Goal: Task Accomplishment & Management: Manage account settings

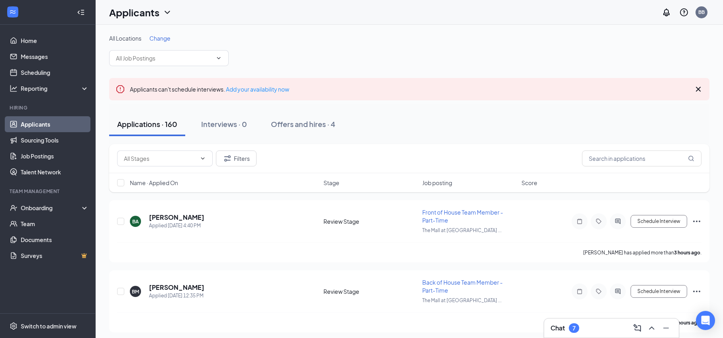
click at [505, 51] on div "All Locations Change" at bounding box center [409, 50] width 600 height 32
drag, startPoint x: 43, startPoint y: 157, endPoint x: 320, endPoint y: 97, distance: 283.1
click at [43, 157] on link "Job Postings" at bounding box center [55, 156] width 68 height 16
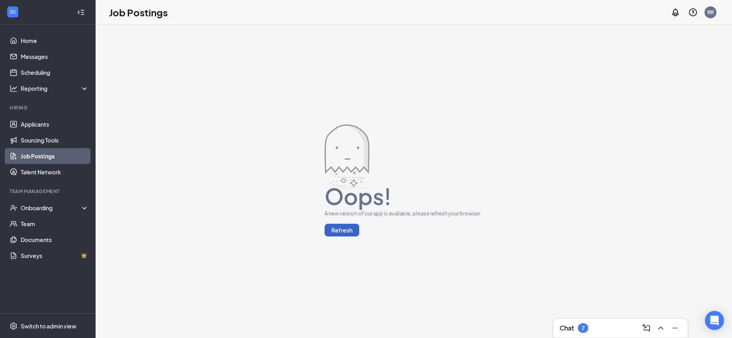
click at [347, 230] on button "Refresh" at bounding box center [342, 230] width 35 height 13
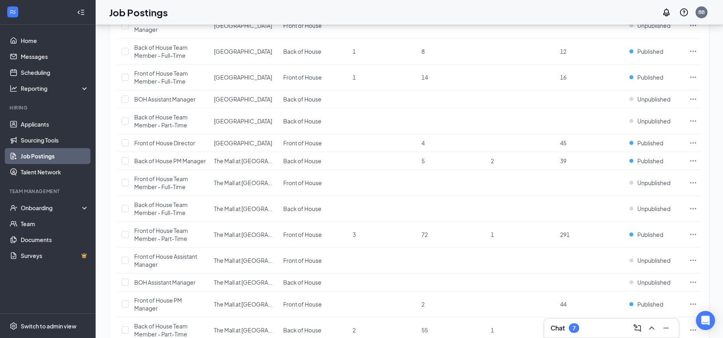
scroll to position [198, 0]
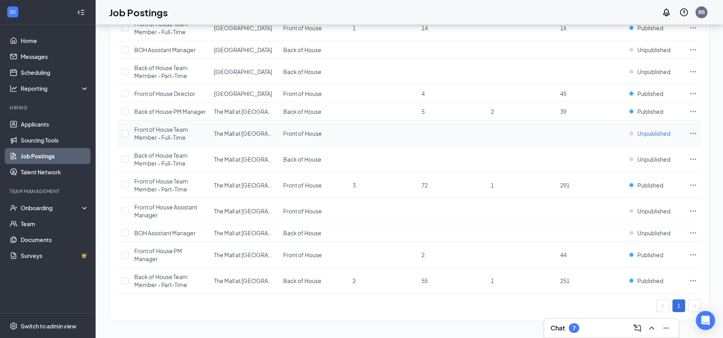
click at [654, 131] on span "Unpublished" at bounding box center [653, 133] width 33 height 8
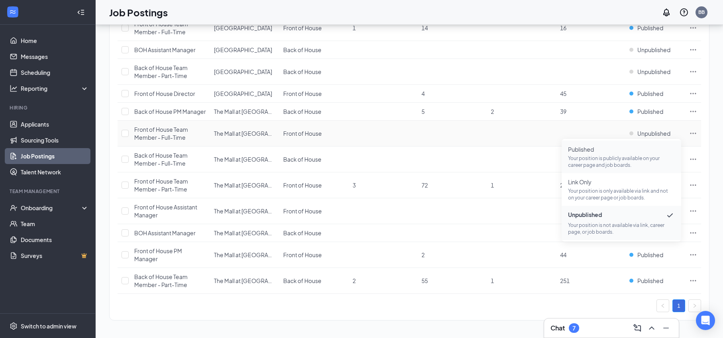
click at [613, 157] on p "Your position is publicly available on your career page and job boards." at bounding box center [621, 162] width 107 height 14
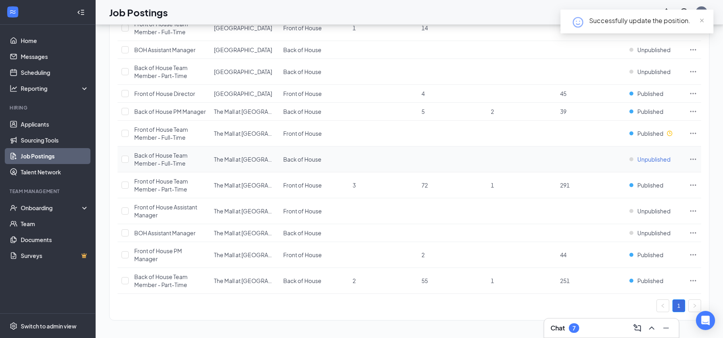
click at [657, 159] on span "Unpublished" at bounding box center [653, 159] width 33 height 8
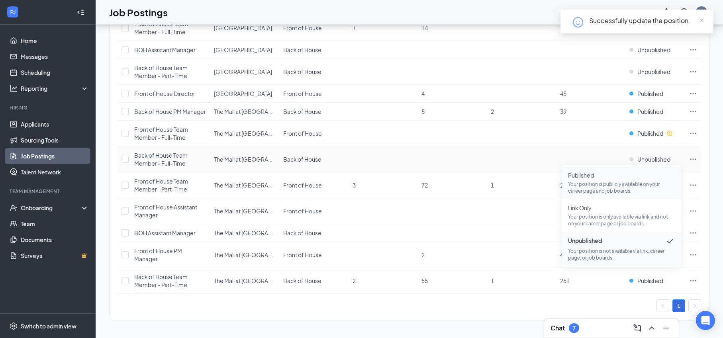
click at [624, 180] on span "Published Your position is publicly available on your career page and job board…" at bounding box center [621, 182] width 107 height 23
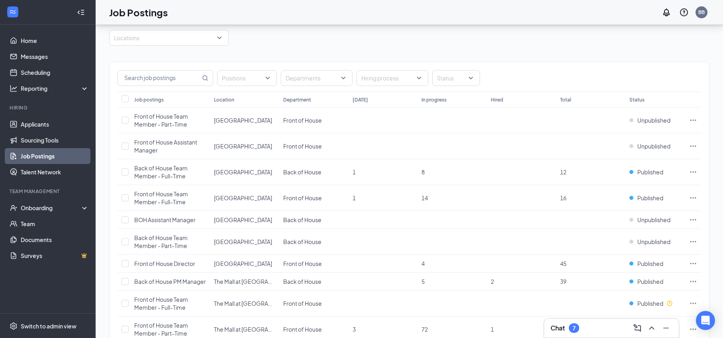
scroll to position [26, 0]
click at [659, 121] on span "Unpublished" at bounding box center [653, 122] width 33 height 8
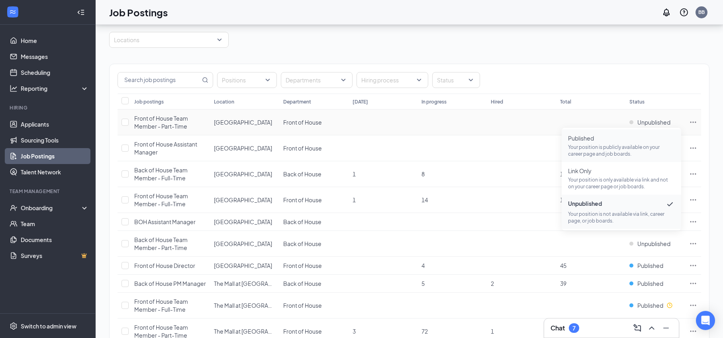
click at [611, 143] on span "Published Your position is publicly available on your career page and job board…" at bounding box center [621, 145] width 107 height 23
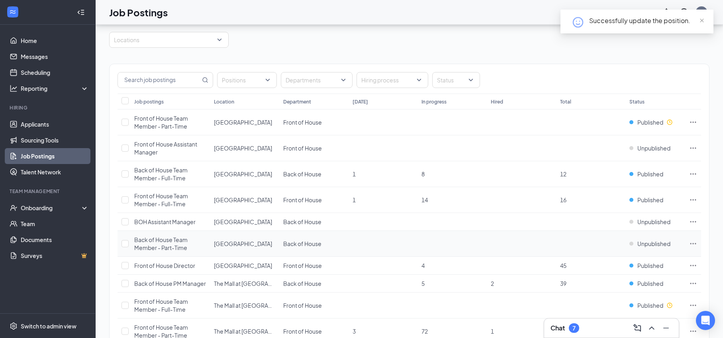
click at [642, 249] on td "Unpublished" at bounding box center [655, 244] width 60 height 26
click at [646, 244] on span "Unpublished" at bounding box center [653, 244] width 33 height 8
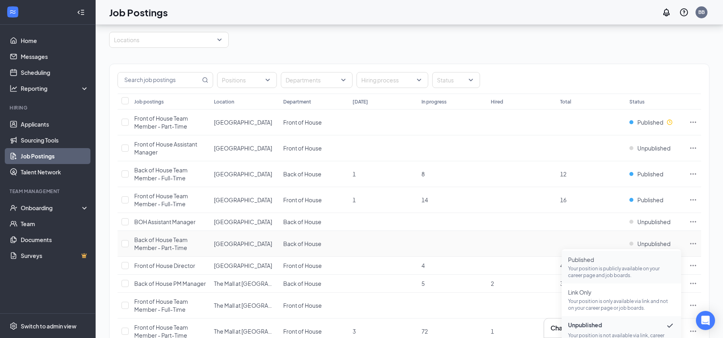
click at [612, 266] on p "Your position is publicly available on your career page and job boards." at bounding box center [621, 272] width 107 height 14
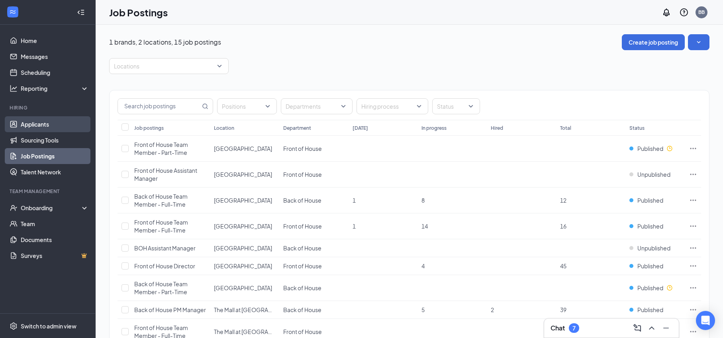
click at [41, 126] on link "Applicants" at bounding box center [55, 124] width 68 height 16
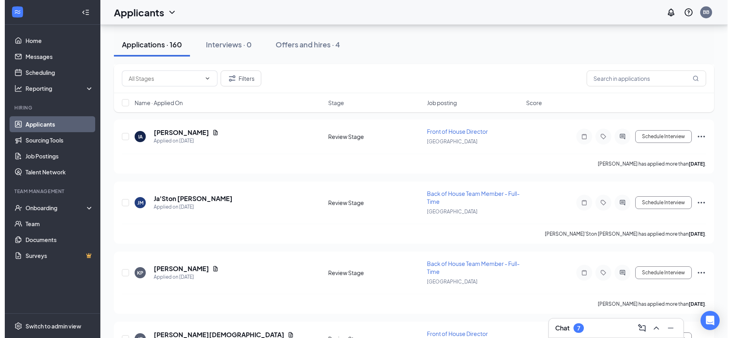
scroll to position [1577, 0]
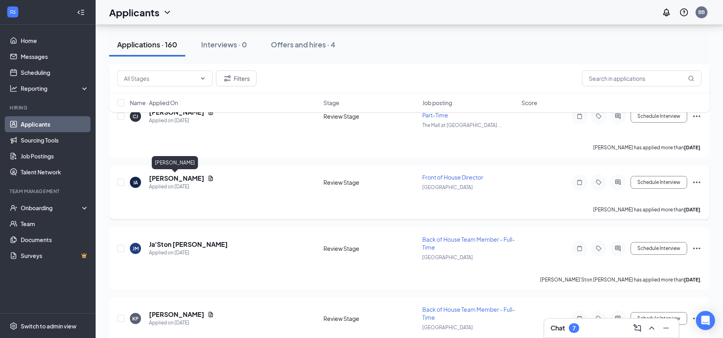
click at [170, 178] on h5 "Intissar alaoui" at bounding box center [176, 178] width 55 height 9
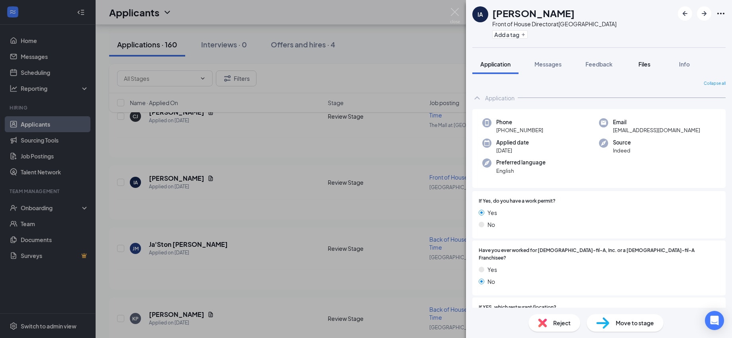
click at [644, 65] on span "Files" at bounding box center [644, 64] width 12 height 7
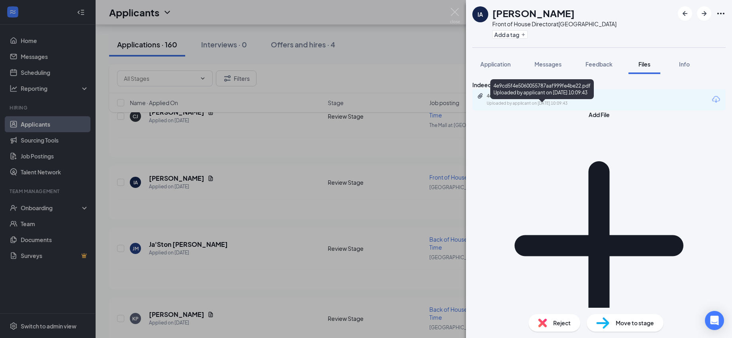
click at [537, 99] on div "4e9cd5f4e5060055787aaf999fe4be22.pdf" at bounding box center [543, 96] width 112 height 6
click at [543, 65] on span "Messages" at bounding box center [547, 64] width 27 height 7
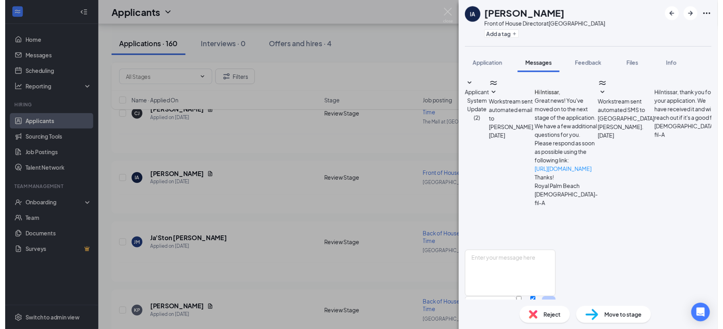
scroll to position [88, 0]
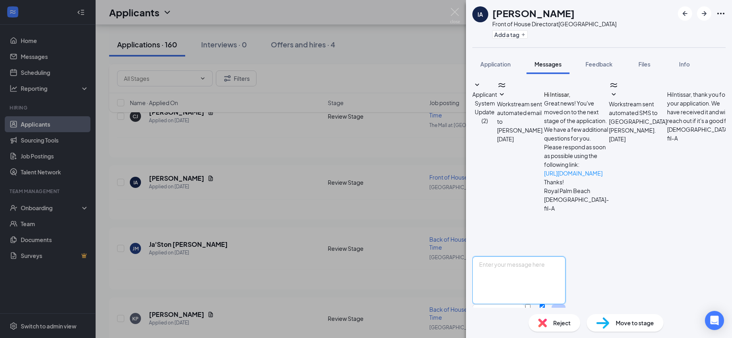
click at [523, 256] on textarea at bounding box center [518, 280] width 93 height 48
click at [523, 256] on textarea "Good evening, Intissar. Why do you want to work in the fast-food industry" at bounding box center [518, 280] width 93 height 48
click at [513, 256] on textarea "Good ?, Intisar. Why do you want to work in the fast-food industry" at bounding box center [518, 280] width 93 height 48
drag, startPoint x: 513, startPoint y: 240, endPoint x: 704, endPoint y: 253, distance: 190.8
click at [565, 256] on textarea "Good ?, Intisar. Why do you want to work in the fast-food industry" at bounding box center [518, 280] width 93 height 48
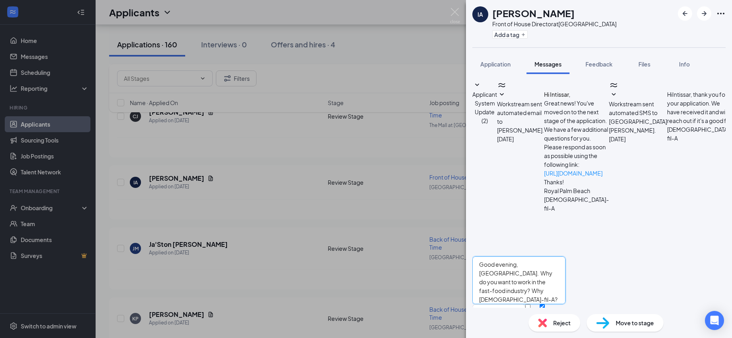
drag, startPoint x: 552, startPoint y: 253, endPoint x: 480, endPoint y: 236, distance: 73.7
click at [480, 256] on div "Good evening, Intissar. Why do you want to work in the fast-food industry? Why …" at bounding box center [518, 293] width 93 height 75
type textarea "Good evening, [GEOGRAPHIC_DATA]. Why do you want to work in the fast-food indus…"
click at [565, 304] on button "Send" at bounding box center [559, 317] width 14 height 27
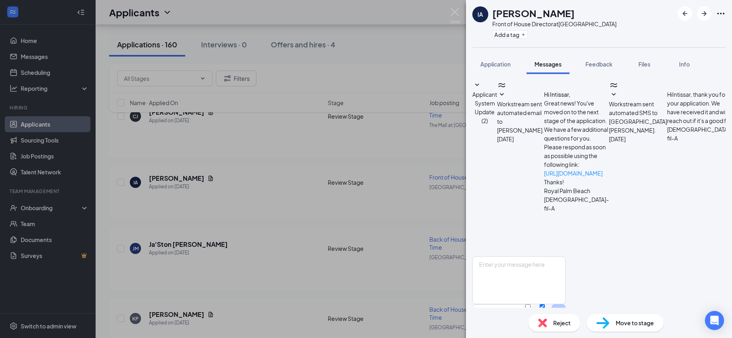
click at [269, 213] on div "IA Intissar alaoui Front of House Director at Royal Palm Beach Add a tag Applic…" at bounding box center [366, 169] width 732 height 338
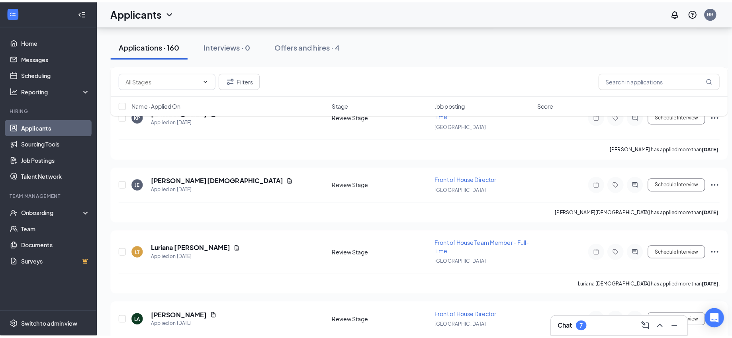
scroll to position [1791, 0]
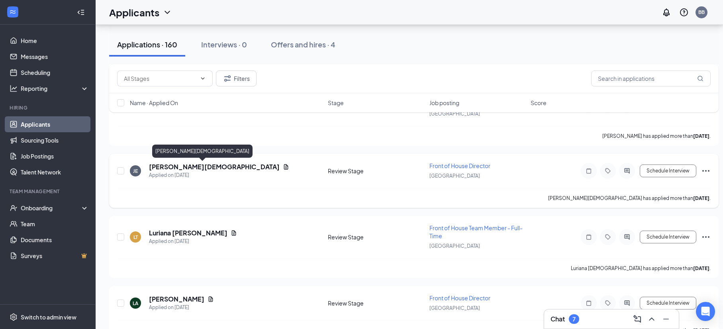
click at [176, 167] on h5 "Jonathan Eglais" at bounding box center [214, 166] width 131 height 9
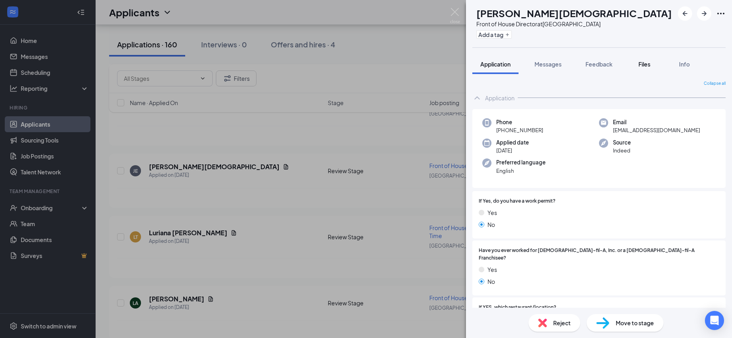
click at [642, 65] on span "Files" at bounding box center [644, 64] width 12 height 7
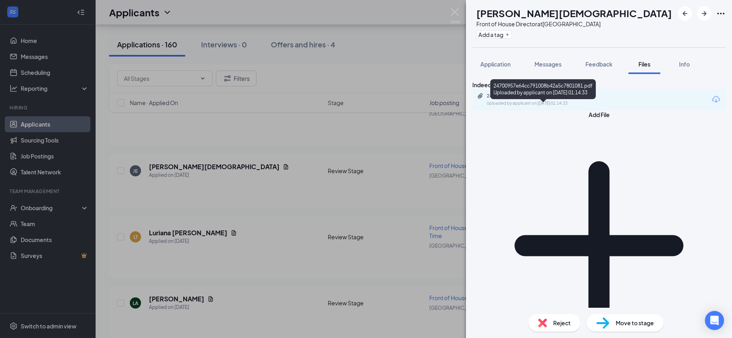
click at [525, 107] on div "Uploaded by applicant on Sep 13, 2025 at 01:14:33" at bounding box center [546, 103] width 119 height 6
click at [567, 321] on span "Reject" at bounding box center [562, 323] width 18 height 9
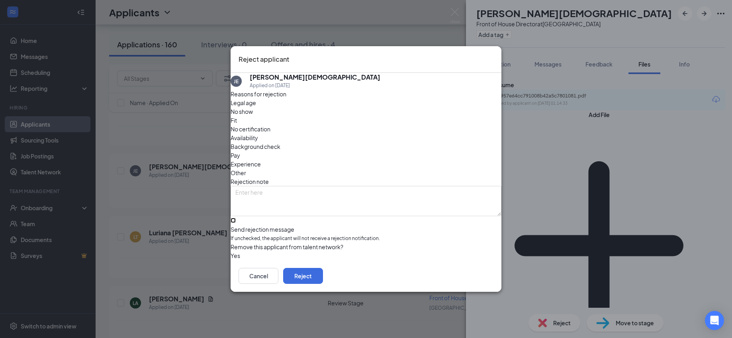
click at [236, 218] on input "Send rejection message If unchecked, the applicant will not receive a rejection…" at bounding box center [233, 220] width 5 height 5
checkbox input "true"
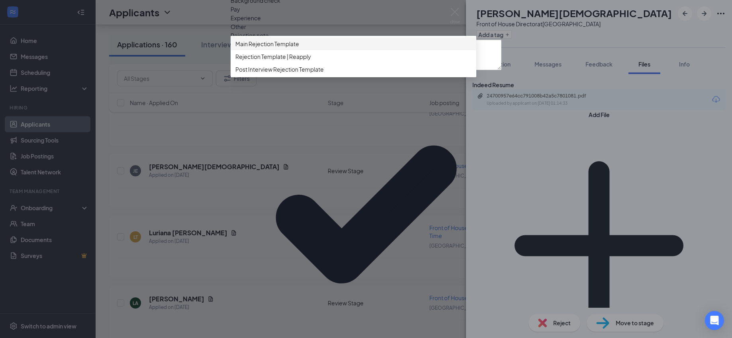
click at [279, 48] on span "Main Rejection Template" at bounding box center [267, 43] width 64 height 9
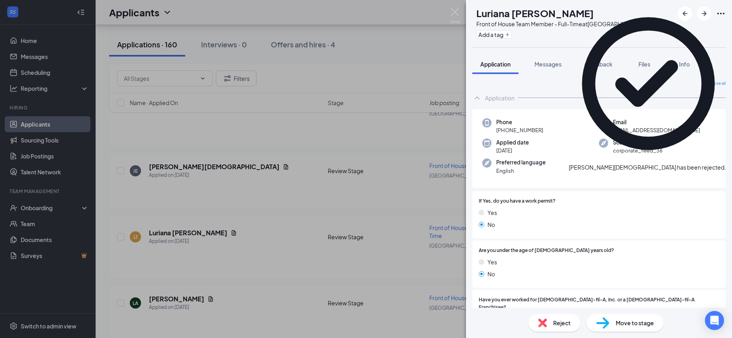
click at [364, 209] on div "LT Luriana Thelemaque Front of House Team Member - Full-Time at Royal Palm Beac…" at bounding box center [366, 169] width 732 height 338
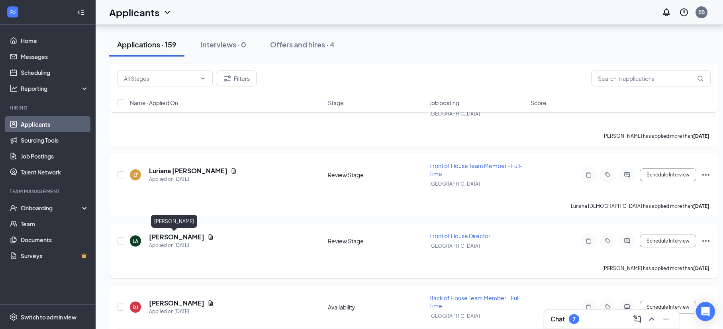
click at [170, 239] on h5 "Louis Alcius" at bounding box center [176, 237] width 55 height 9
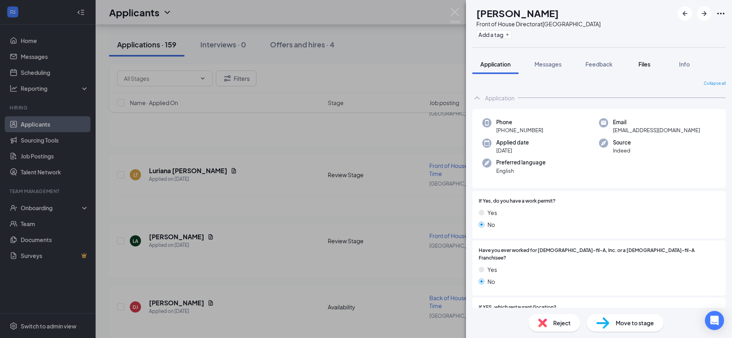
click at [656, 61] on button "Files" at bounding box center [644, 64] width 32 height 20
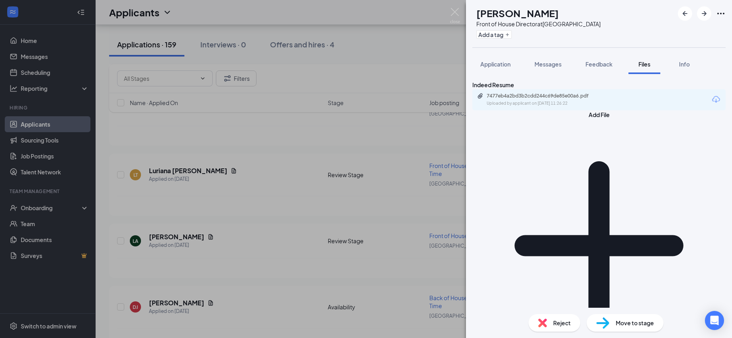
click at [644, 64] on span "Files" at bounding box center [644, 64] width 12 height 7
click at [538, 99] on div "7477eb4a2bd3b2cdd244c69de85e00a6.pdf" at bounding box center [543, 96] width 112 height 6
click at [288, 114] on div "LA Louis Alcius Front of House Director at Royal Palm Beach Add a tag Applicati…" at bounding box center [366, 169] width 732 height 338
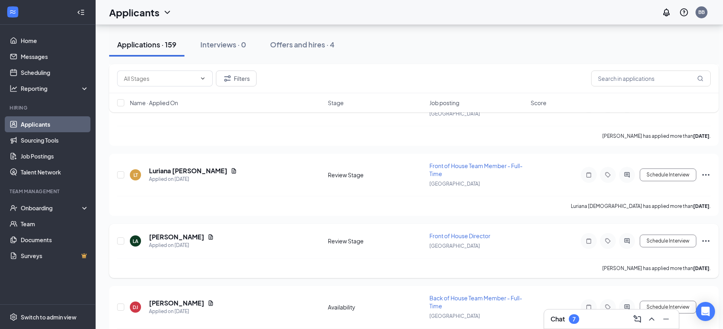
click at [626, 236] on div at bounding box center [627, 241] width 16 height 16
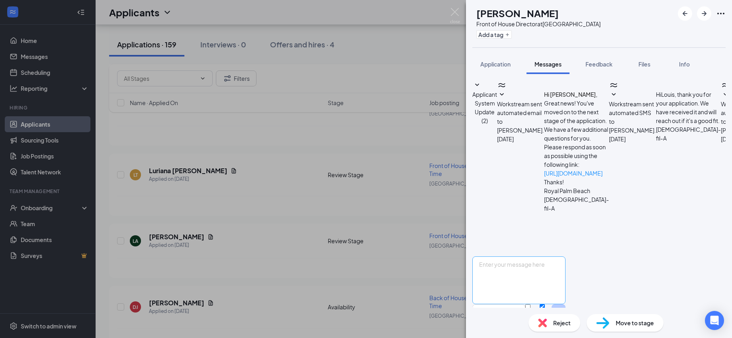
scroll to position [125, 0]
paste textarea "Good evening, Intissar. Why do you want to work in the fast-food industry? Why …"
click at [532, 256] on textarea "Good evening, Intissar. Why do you want to work in the fast-food industry? Why …" at bounding box center [518, 280] width 93 height 48
type textarea "Good evening, Louis. Why do you want to work in the fast-food industry? Why Chi…"
click at [565, 304] on button "Send" at bounding box center [559, 317] width 14 height 27
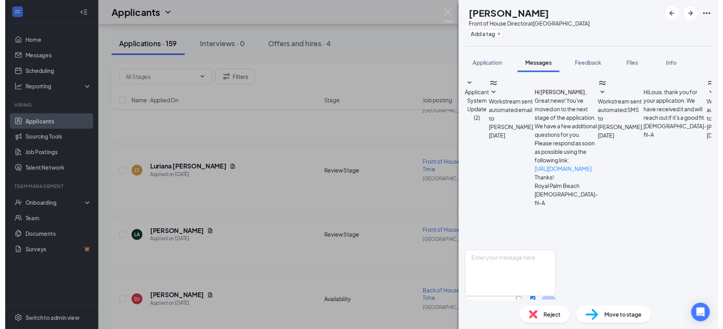
scroll to position [177, 0]
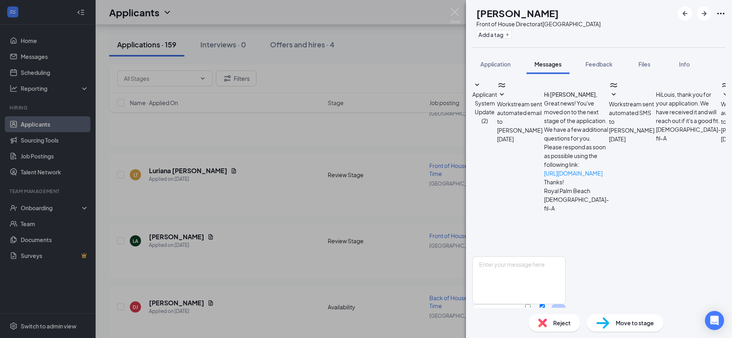
click at [339, 219] on div "LA Louis Alcius Front of House Director at Royal Palm Beach Add a tag Applicati…" at bounding box center [366, 169] width 732 height 338
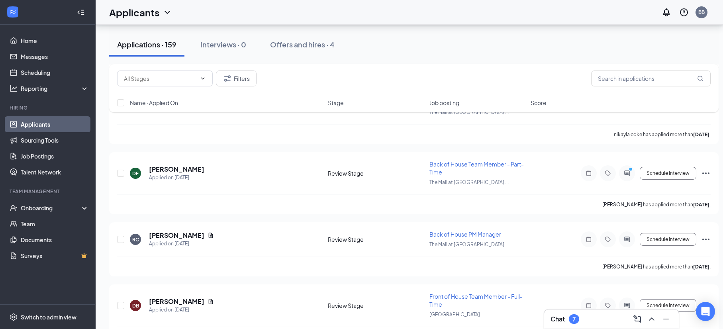
scroll to position [2215, 0]
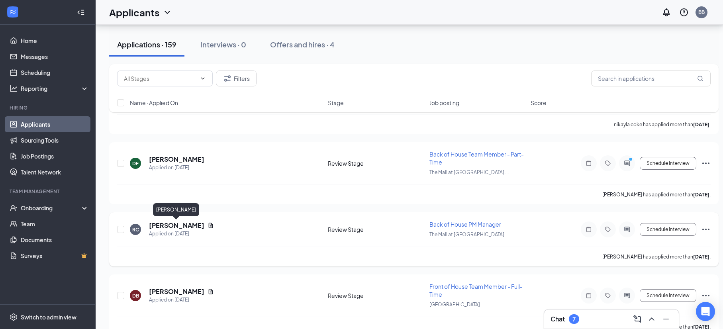
click at [195, 224] on h5 "RAHEEM CLARKE" at bounding box center [176, 225] width 55 height 9
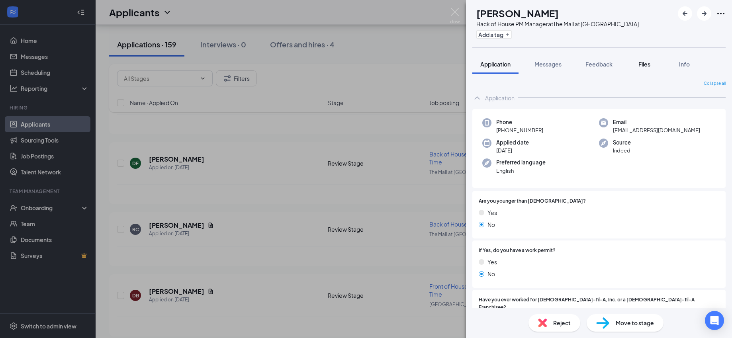
click at [648, 63] on span "Files" at bounding box center [644, 64] width 12 height 7
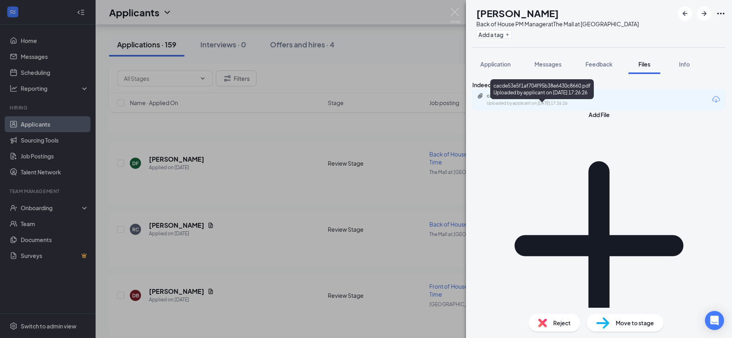
click at [523, 107] on div "Uploaded by applicant on Sep 11, 2025 at 17:26:26" at bounding box center [546, 103] width 119 height 6
click at [565, 320] on span "Reject" at bounding box center [562, 323] width 18 height 9
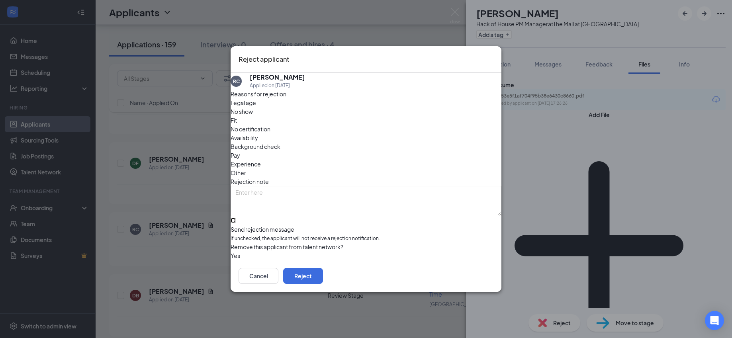
click at [236, 218] on input "Send rejection message If unchecked, the applicant will not receive a rejection…" at bounding box center [233, 220] width 5 height 5
checkbox input "true"
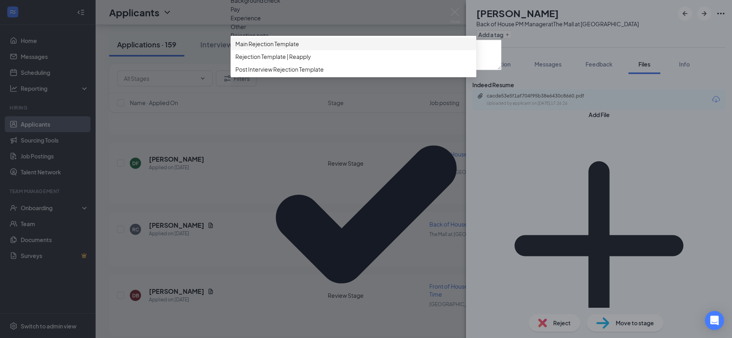
click at [283, 48] on span "Main Rejection Template" at bounding box center [267, 43] width 64 height 9
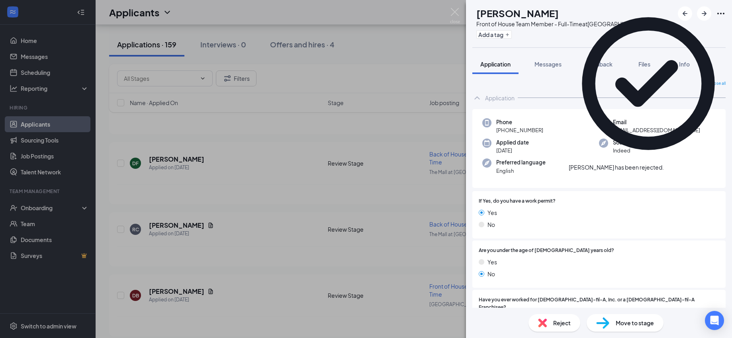
click at [401, 205] on div "DB Davonte Brown Front of House Team Member - Full-Time at Royal Palm Beach Add…" at bounding box center [366, 169] width 732 height 338
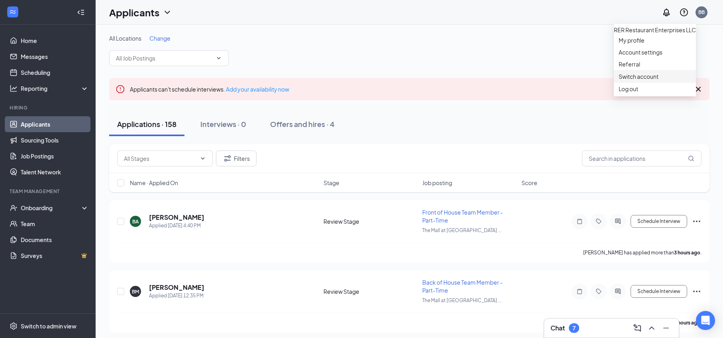
click at [652, 80] on link "Switch account" at bounding box center [638, 76] width 40 height 7
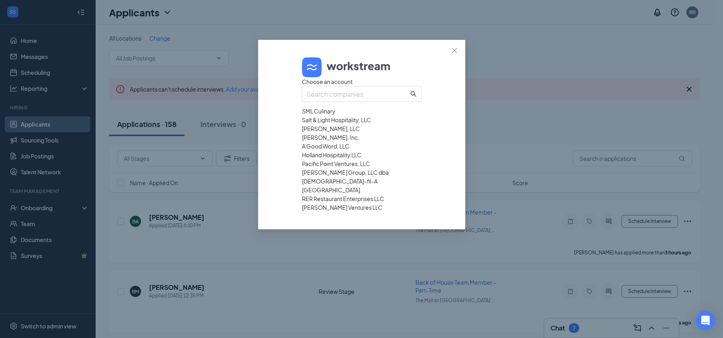
click at [320, 124] on div "Salt & Light Hospitality, LLC" at bounding box center [361, 119] width 119 height 9
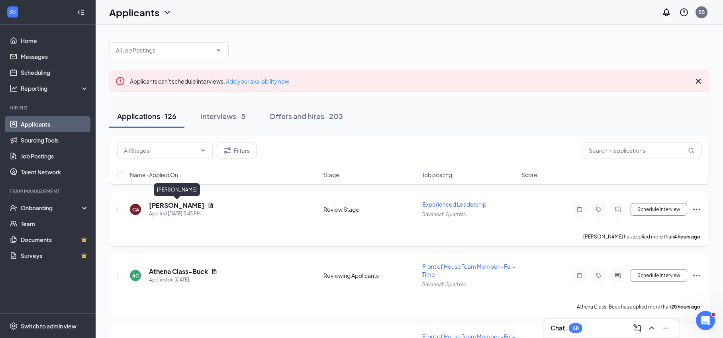
click at [186, 201] on h5 "Carlos Almendarez" at bounding box center [176, 205] width 55 height 9
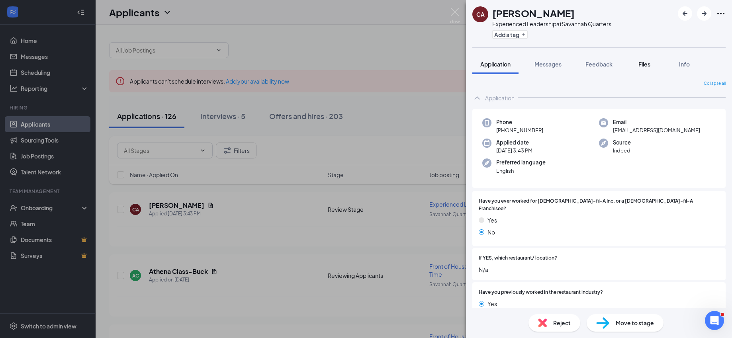
click at [641, 67] on span "Files" at bounding box center [644, 64] width 12 height 7
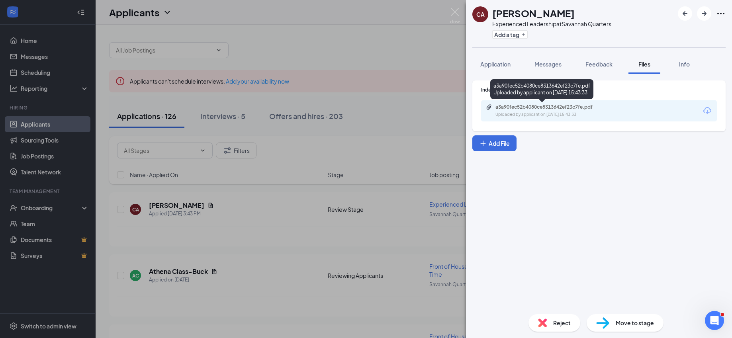
click at [557, 107] on div "a3a90fec52b4080ce8313642ef23c7fe.pdf" at bounding box center [551, 107] width 112 height 6
click at [545, 63] on span "Messages" at bounding box center [547, 64] width 27 height 7
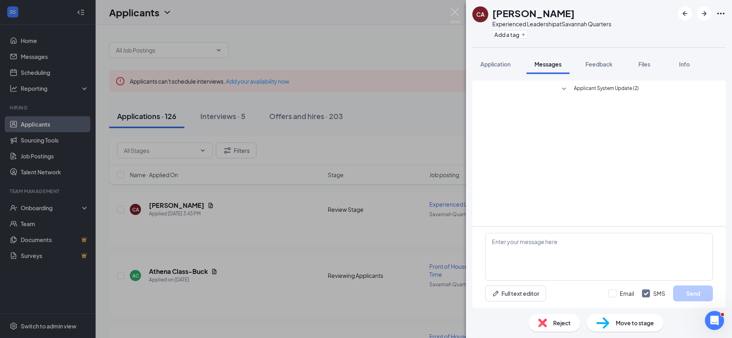
click at [421, 107] on div "CA Carlos Almendarez Experienced Leadership at Savannah Quarters Add a tag Appl…" at bounding box center [366, 169] width 732 height 338
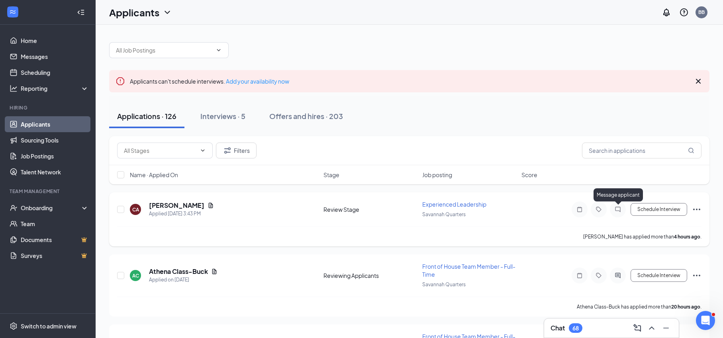
click at [615, 206] on icon "ChatInactive" at bounding box center [618, 209] width 10 height 6
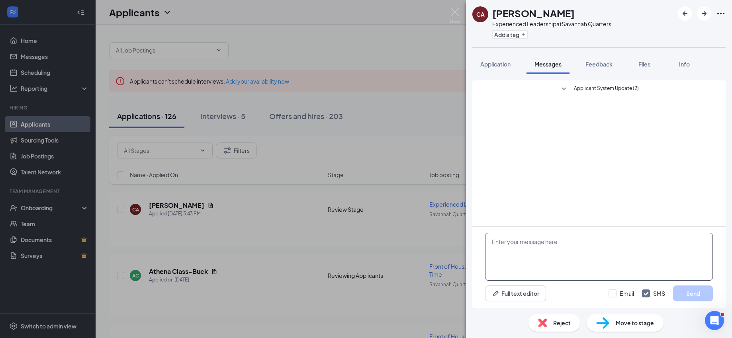
click at [536, 259] on textarea at bounding box center [599, 257] width 228 height 48
paste textarea "Good evening, Intissar. Why do you want to work in the fast-food industry? Why …"
drag, startPoint x: 530, startPoint y: 243, endPoint x: 639, endPoint y: 272, distance: 112.9
click at [639, 272] on textarea "Good evening, Intissar. Why do you want to work in the fast-food industry? Why …" at bounding box center [599, 257] width 228 height 48
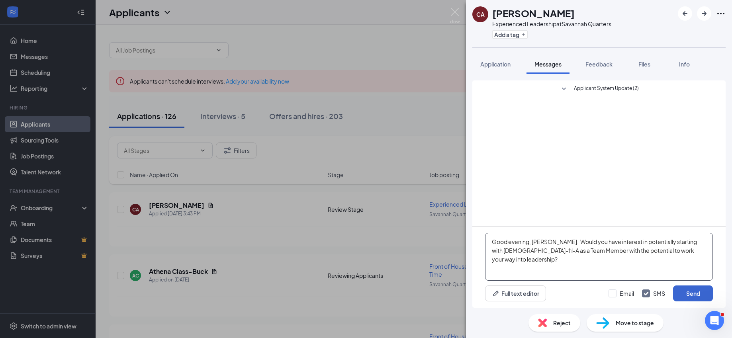
type textarea "Good evening, Carlos. Would you have interest in potentially starting with Chic…"
click at [691, 297] on button "Send" at bounding box center [693, 294] width 40 height 16
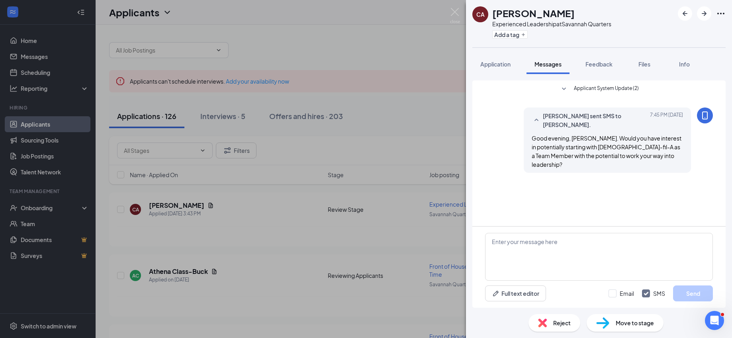
click at [274, 194] on div "CA Carlos Almendarez Experienced Leadership at Savannah Quarters Add a tag Appl…" at bounding box center [366, 169] width 732 height 338
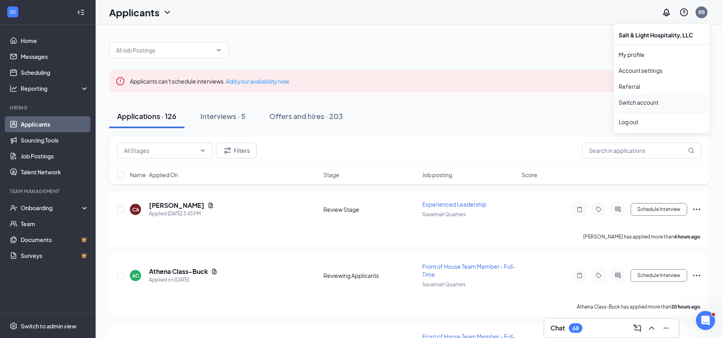
click at [644, 99] on link "Switch account" at bounding box center [638, 102] width 40 height 7
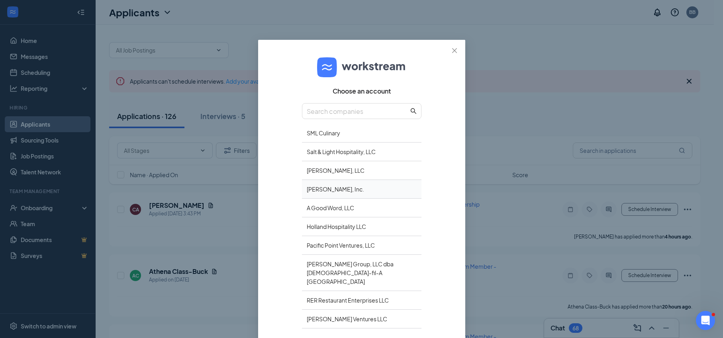
click at [317, 187] on div "Bieschke, Inc." at bounding box center [361, 189] width 119 height 19
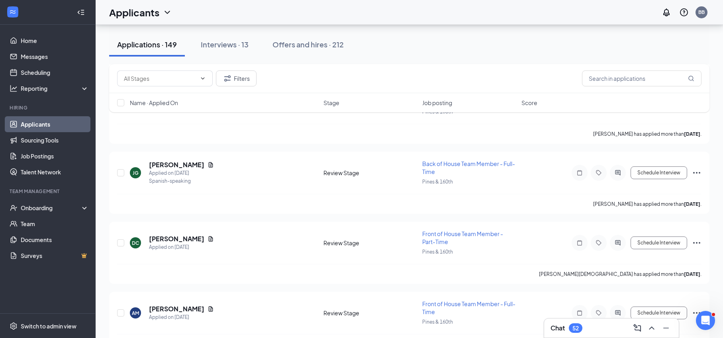
scroll to position [1066, 0]
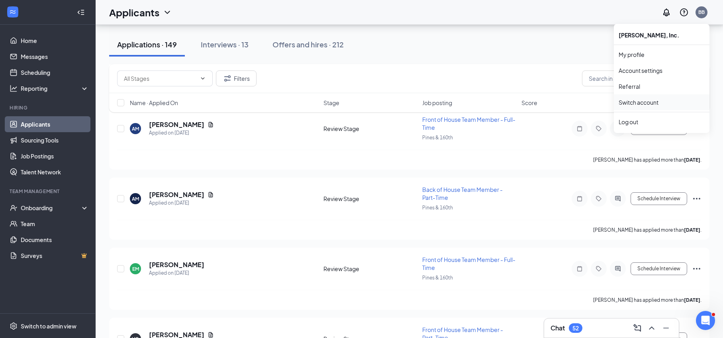
click at [641, 104] on link "Switch account" at bounding box center [638, 102] width 40 height 7
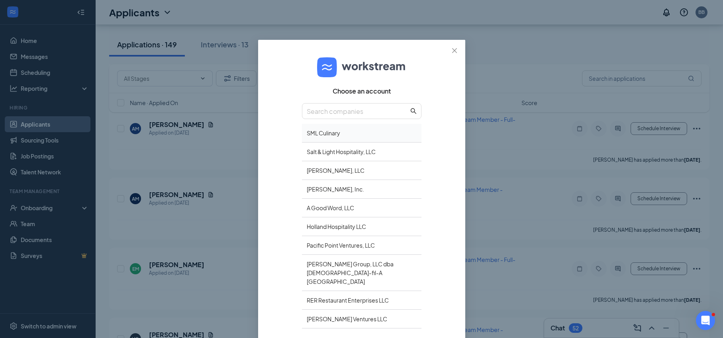
click at [337, 136] on div "SML Culinary" at bounding box center [361, 133] width 119 height 19
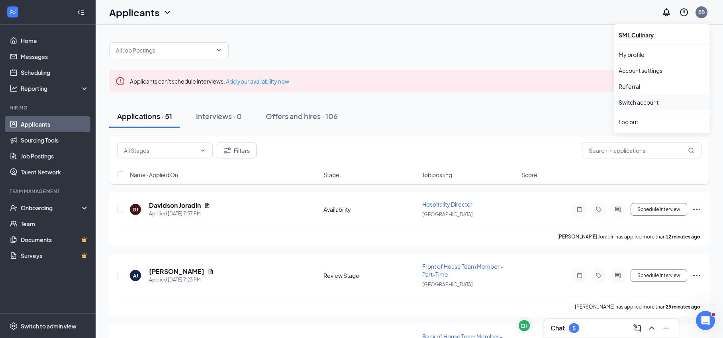
click at [648, 103] on link "Switch account" at bounding box center [638, 102] width 40 height 7
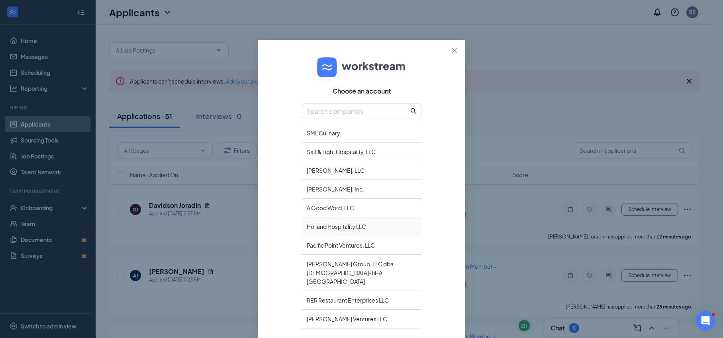
click at [341, 225] on div "Holland Hospitality LLC" at bounding box center [361, 226] width 119 height 19
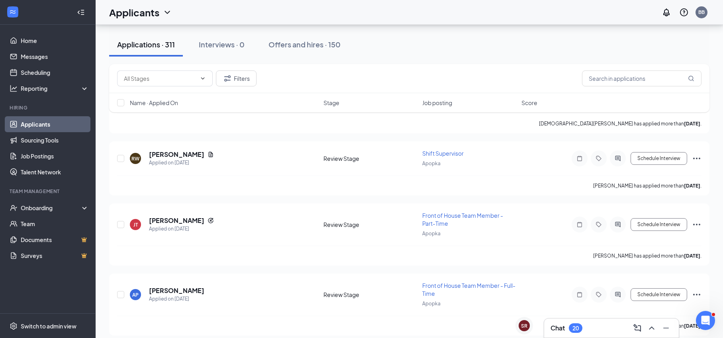
scroll to position [3477, 0]
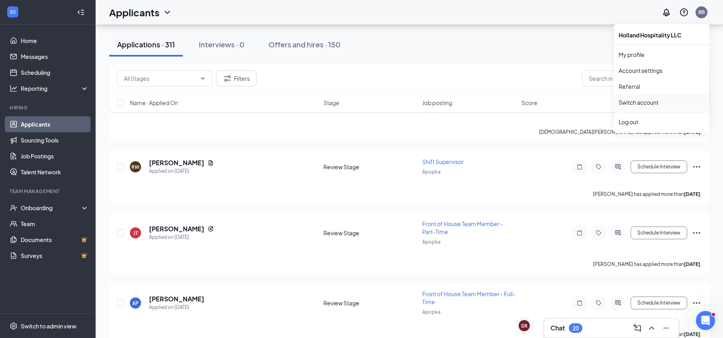
click at [638, 102] on link "Switch account" at bounding box center [638, 102] width 40 height 7
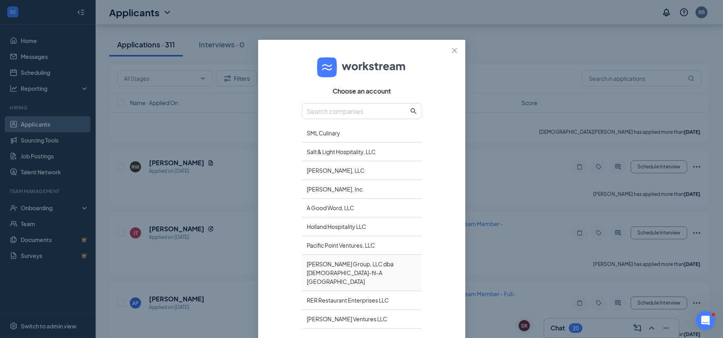
click at [330, 264] on div "[PERSON_NAME] Group, LLC dba [DEMOGRAPHIC_DATA]-fil-A [GEOGRAPHIC_DATA]" at bounding box center [361, 273] width 119 height 36
click at [356, 271] on div "[PERSON_NAME] Group, LLC dba [DEMOGRAPHIC_DATA]-fil-A [GEOGRAPHIC_DATA]" at bounding box center [361, 273] width 119 height 36
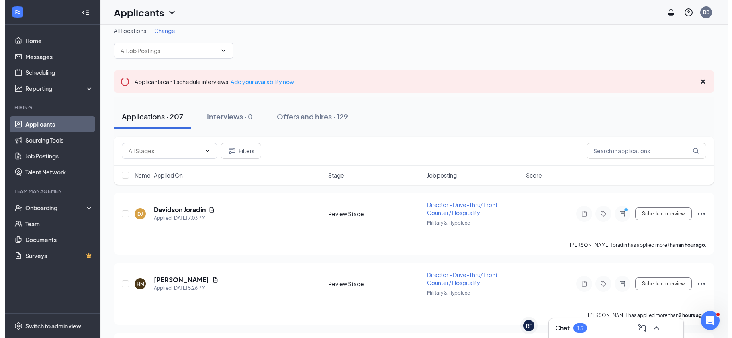
scroll to position [21, 0]
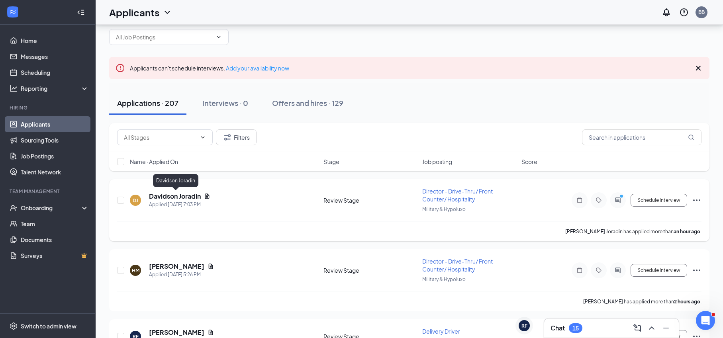
click at [189, 198] on h5 "Davidson Joradin" at bounding box center [175, 196] width 52 height 9
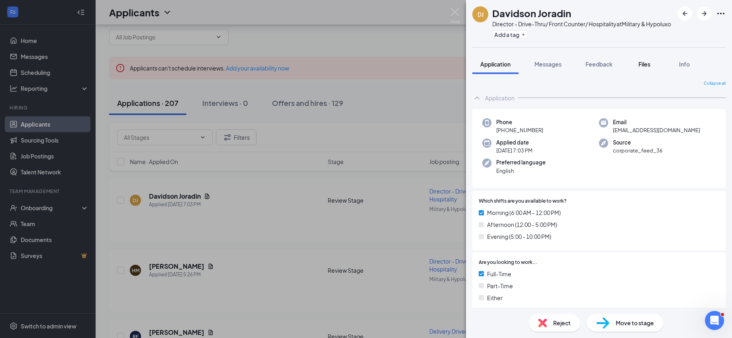
click at [647, 68] on span "Files" at bounding box center [644, 64] width 12 height 7
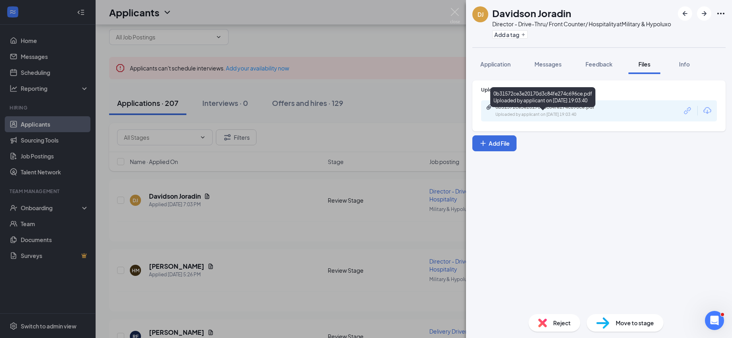
click at [529, 110] on div "0b31572ce3e20170d3c84fe274c696ce.pdf" at bounding box center [551, 107] width 112 height 6
click at [554, 68] on span "Messages" at bounding box center [547, 64] width 27 height 7
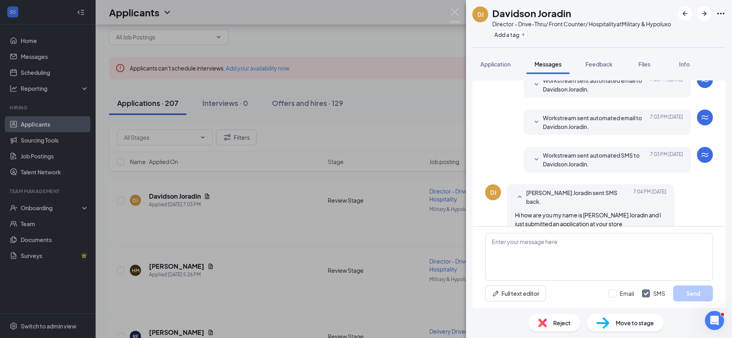
scroll to position [49, 0]
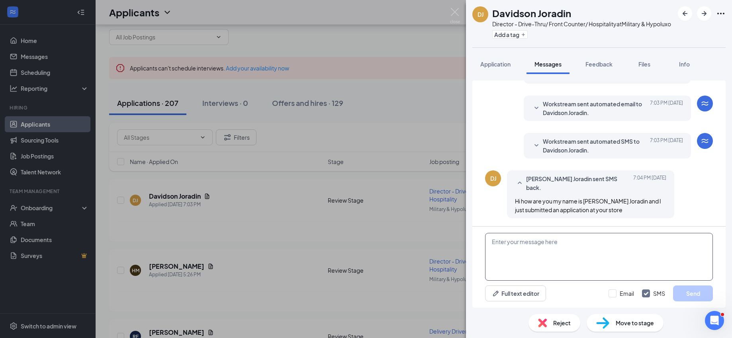
drag, startPoint x: 544, startPoint y: 241, endPoint x: 516, endPoint y: 242, distance: 27.1
click at [516, 242] on textarea at bounding box center [599, 257] width 228 height 48
paste textarea "Good evening, Intissar. Why do you want to work in the fast-food industry? Why …"
click at [533, 244] on textarea "Good evening, Intissar. Why do you want to work in the fast-food industry? Why …" at bounding box center [599, 257] width 228 height 48
type textarea "Good evening, Davidson. Why do you want to work in the fast-food industry? Why …"
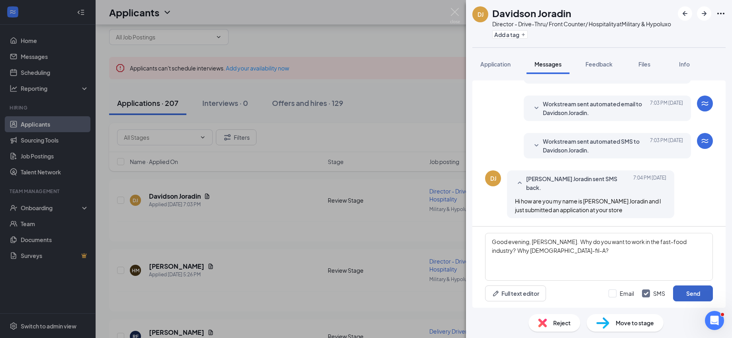
click at [696, 292] on button "Send" at bounding box center [693, 294] width 40 height 16
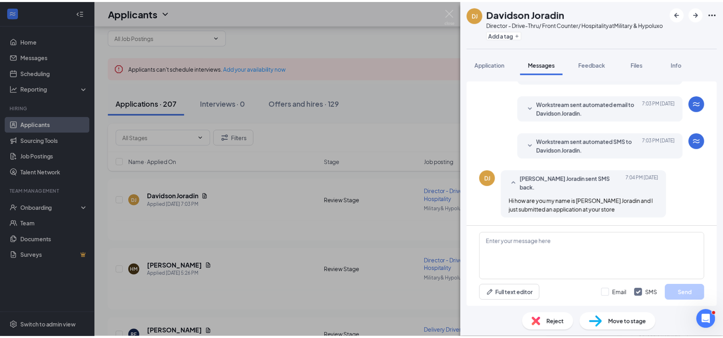
scroll to position [109, 0]
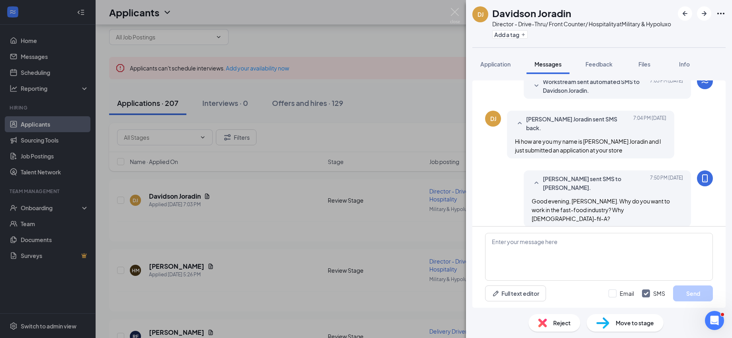
click at [273, 225] on div "DJ Davidson Joradin Director - Drive-Thru/ Front Counter/ Hospitality at Milita…" at bounding box center [366, 169] width 732 height 338
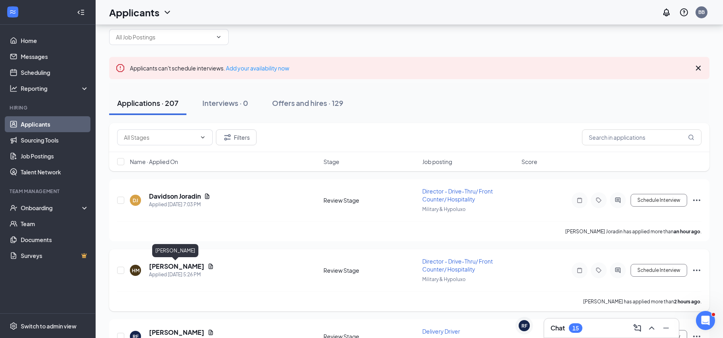
click at [181, 265] on h5 "Hayley Martin" at bounding box center [176, 266] width 55 height 9
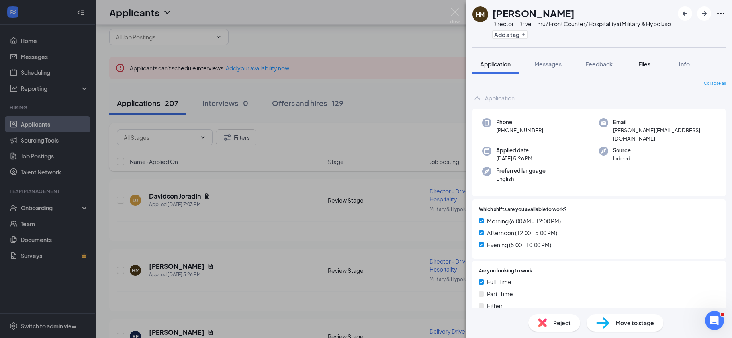
click at [644, 68] on span "Files" at bounding box center [644, 64] width 12 height 7
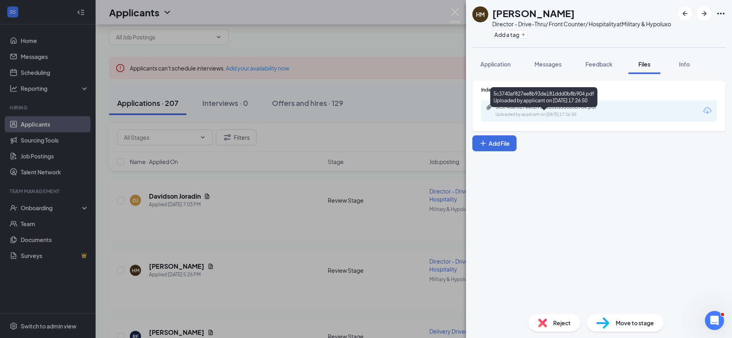
click at [539, 118] on div "Uploaded by applicant on Sep 15, 2025 at 17:26:50" at bounding box center [554, 115] width 119 height 6
click at [547, 118] on div "Uploaded by applicant on Sep 15, 2025 at 17:26:50" at bounding box center [554, 115] width 119 height 6
click at [567, 320] on span "Reject" at bounding box center [562, 323] width 18 height 9
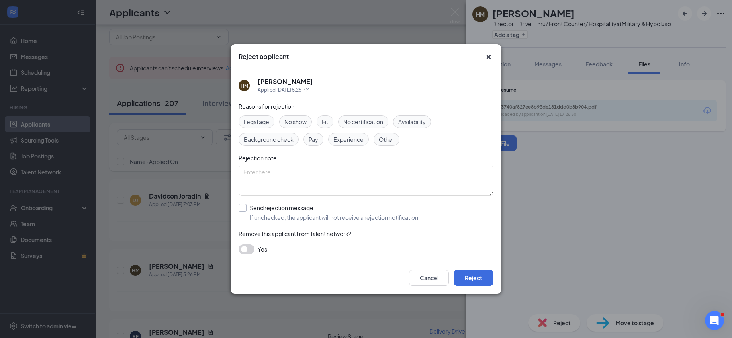
click at [304, 219] on input "Send rejection message If unchecked, the applicant will not receive a rejection…" at bounding box center [329, 213] width 181 height 18
checkbox input "true"
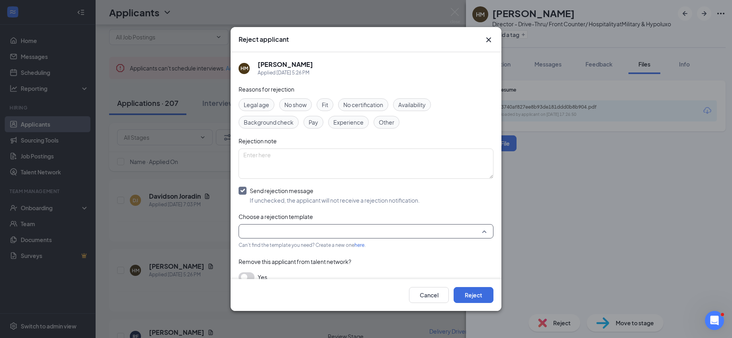
click at [338, 229] on input "search" at bounding box center [363, 232] width 240 height 14
click at [298, 254] on span "Main Rejection Template" at bounding box center [277, 252] width 64 height 9
click at [457, 289] on button "Reject" at bounding box center [474, 295] width 40 height 16
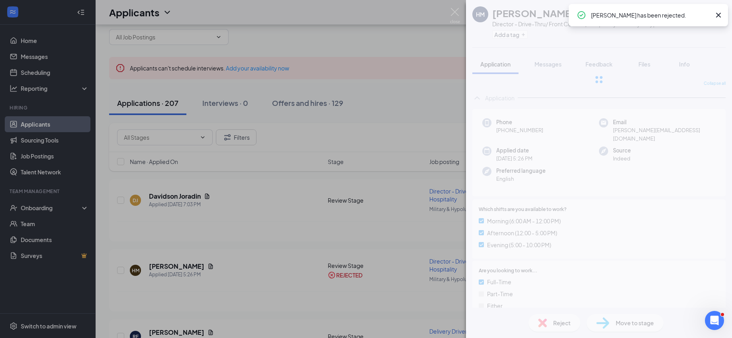
click at [274, 251] on div "HM Hayley Martin Director - Drive-Thru/ Front Counter/ Hospitality at Military …" at bounding box center [366, 169] width 732 height 338
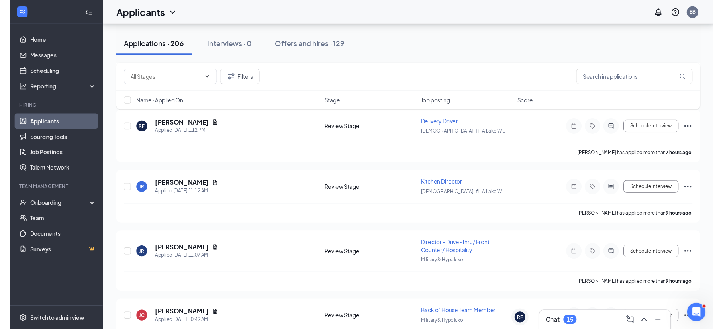
scroll to position [162, 0]
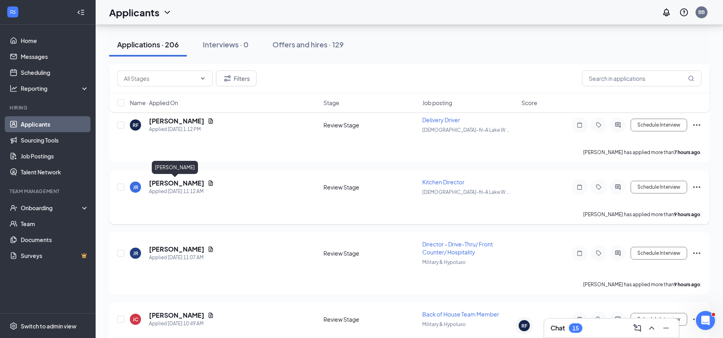
click at [183, 184] on h5 "Jhamahli Riley" at bounding box center [176, 183] width 55 height 9
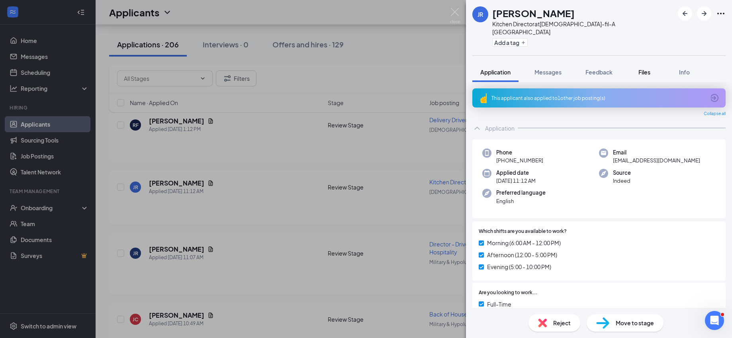
click at [644, 68] on span "Files" at bounding box center [644, 71] width 12 height 7
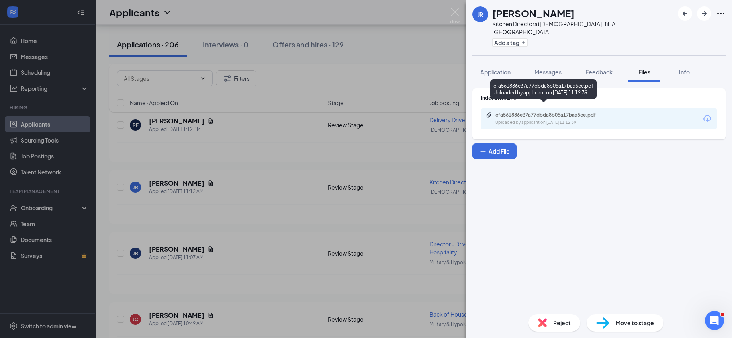
click at [532, 119] on div "Uploaded by applicant on Sep 15, 2025 at 11:12:39" at bounding box center [554, 122] width 119 height 6
click at [557, 316] on div "Reject" at bounding box center [554, 323] width 52 height 18
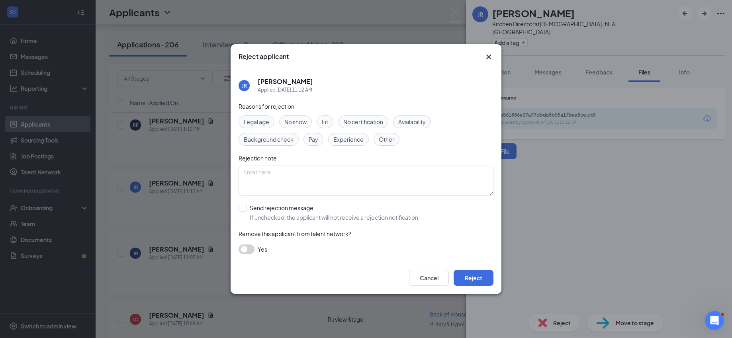
click at [325, 226] on div "Reasons for rejection Legal age No show Fit No certification Availability Backg…" at bounding box center [366, 182] width 255 height 160
click at [321, 221] on div "Reasons for rejection Legal age No show Fit No certification Availability Backg…" at bounding box center [366, 182] width 255 height 160
click at [319, 209] on input "Send rejection message If unchecked, the applicant will not receive a rejection…" at bounding box center [329, 213] width 181 height 18
checkbox input "true"
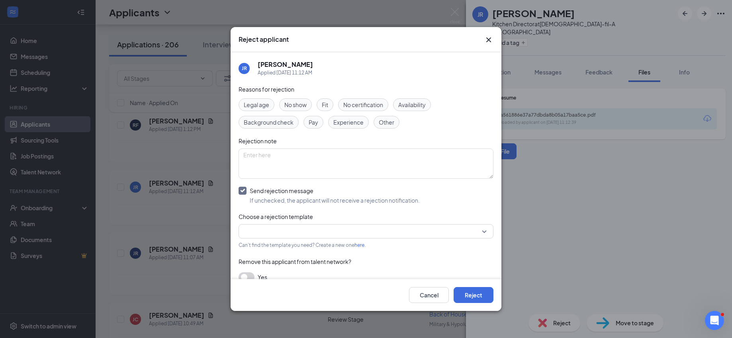
click at [374, 231] on input "search" at bounding box center [363, 232] width 240 height 14
click at [311, 254] on span "Main Rejection Template" at bounding box center [361, 252] width 233 height 9
click at [468, 293] on button "Reject" at bounding box center [474, 295] width 40 height 16
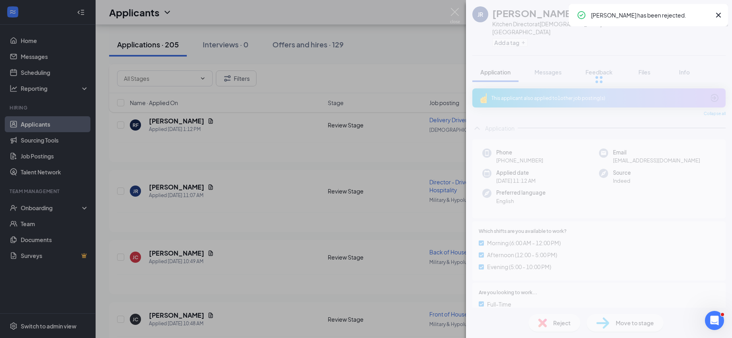
click at [562, 325] on div "JR Jhamahli Riley Kitchen Director at Chick-fil-A Lake Worth South Add a tag Ap…" at bounding box center [599, 169] width 266 height 338
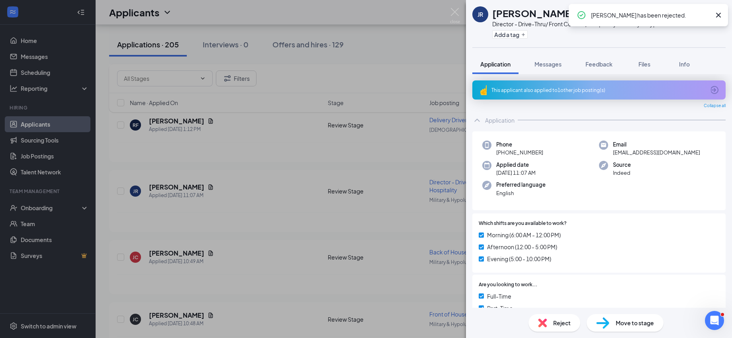
click at [566, 321] on span "Reject" at bounding box center [562, 323] width 18 height 9
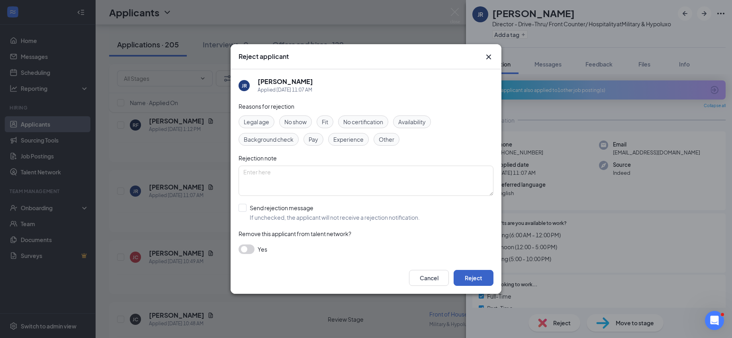
click at [483, 282] on button "Reject" at bounding box center [474, 278] width 40 height 16
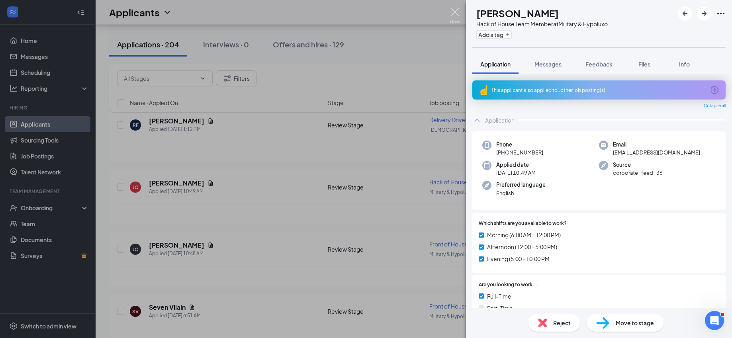
click at [454, 9] on img at bounding box center [455, 16] width 10 height 16
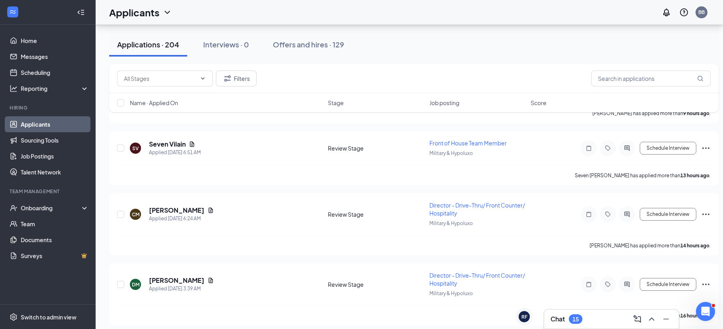
scroll to position [336, 0]
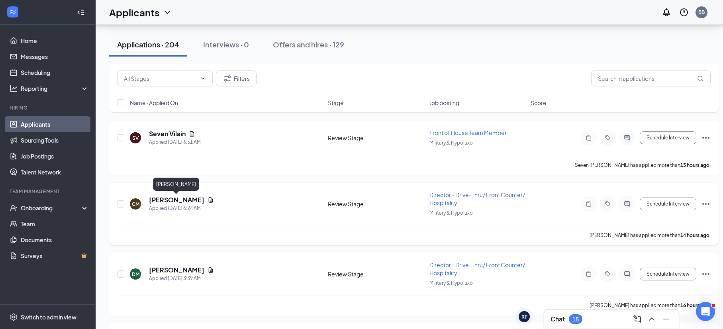
click at [176, 203] on h5 "Chelsey Martens" at bounding box center [176, 200] width 55 height 9
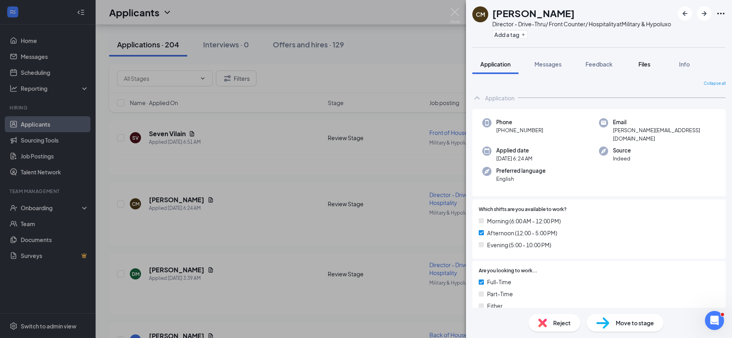
click at [646, 68] on span "Files" at bounding box center [644, 64] width 12 height 7
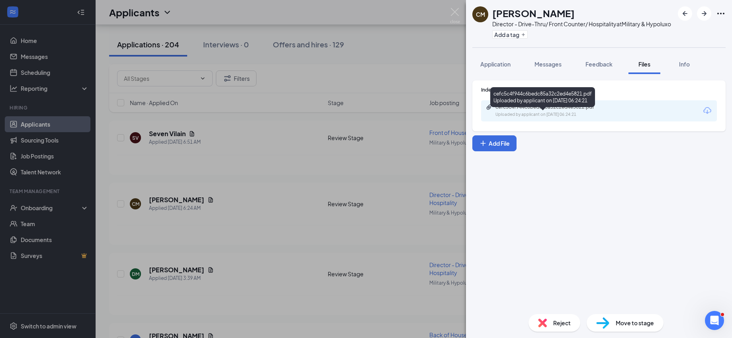
click at [552, 110] on div "cefc5c4f944c6bedc85a32c2ed4e5821.pdf" at bounding box center [551, 107] width 112 height 6
click at [560, 313] on div "Reject Move to stage" at bounding box center [599, 323] width 266 height 30
click at [559, 321] on span "Reject" at bounding box center [562, 323] width 18 height 9
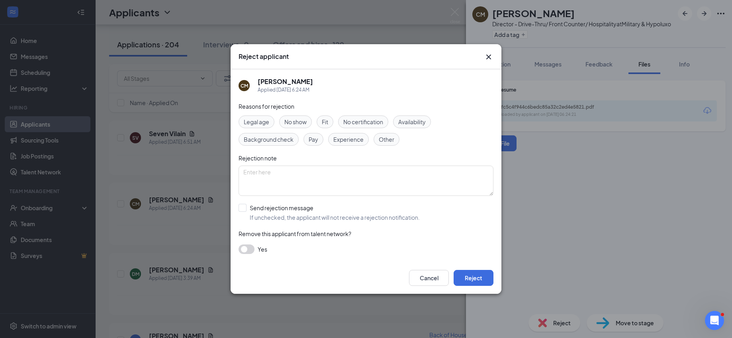
click at [304, 213] on input "Send rejection message If unchecked, the applicant will not receive a rejection…" at bounding box center [329, 213] width 181 height 18
checkbox input "true"
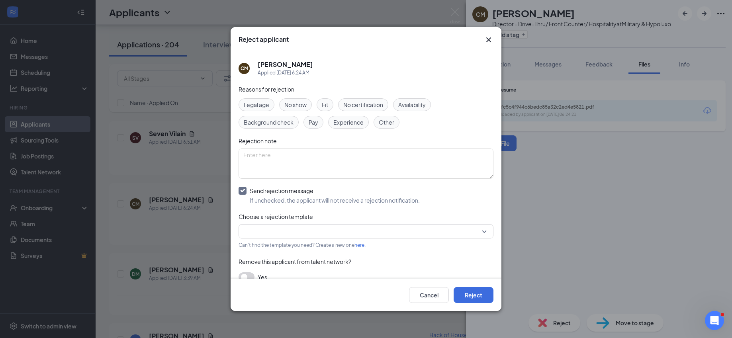
click at [384, 241] on div "Can't find the template you need? Create a new one here ." at bounding box center [366, 244] width 255 height 9
click at [381, 238] on div at bounding box center [366, 231] width 255 height 14
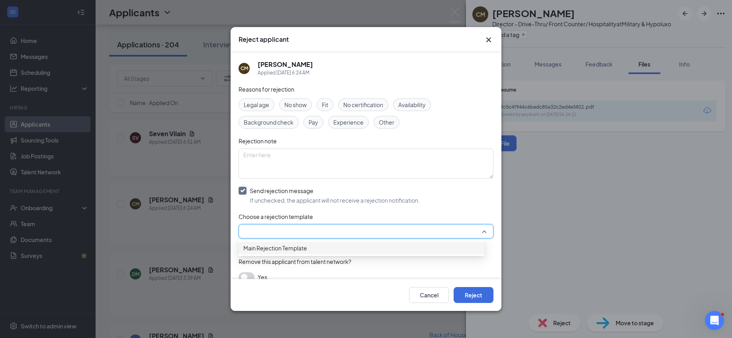
click at [321, 246] on div "Main Rejection Template" at bounding box center [362, 248] width 246 height 13
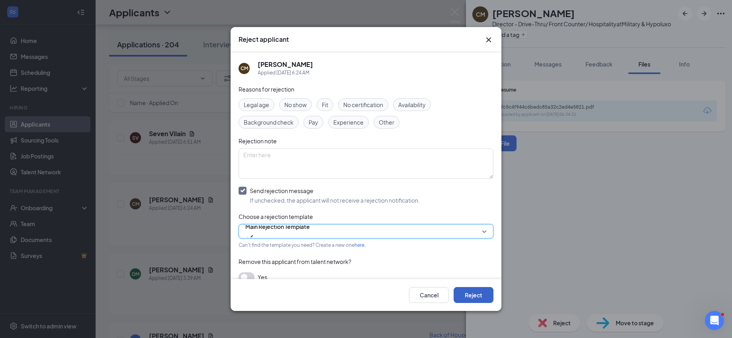
click at [463, 297] on button "Reject" at bounding box center [474, 295] width 40 height 16
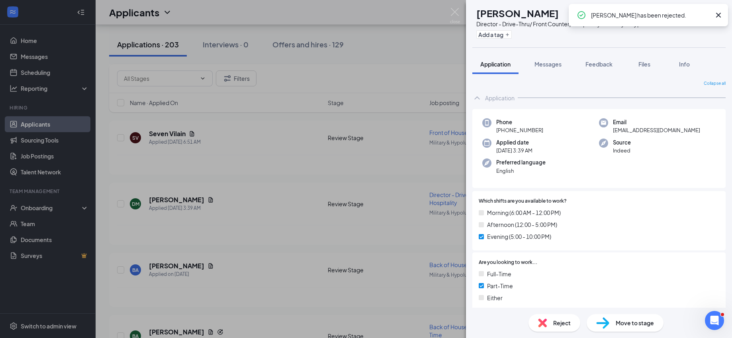
click at [389, 173] on div "DM Damaris Mazariegos Director - Drive-Thru/ Front Counter/ Hospitality at Mili…" at bounding box center [366, 169] width 732 height 338
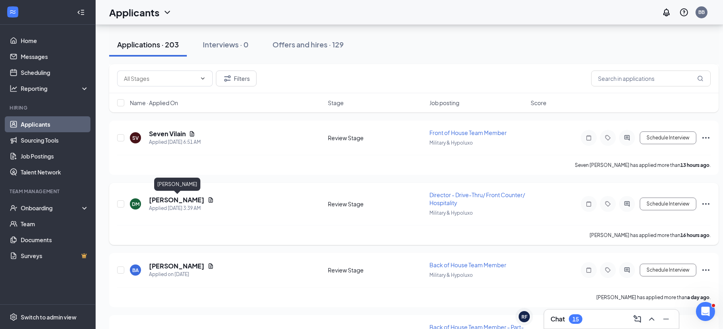
click at [192, 198] on h5 "Damaris Mazariegos" at bounding box center [176, 200] width 55 height 9
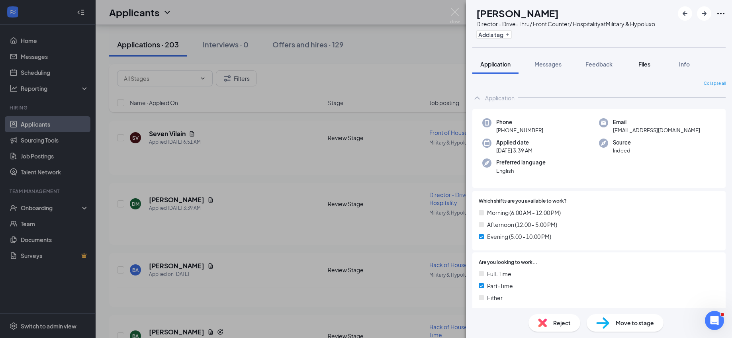
click at [642, 68] on span "Files" at bounding box center [644, 64] width 12 height 7
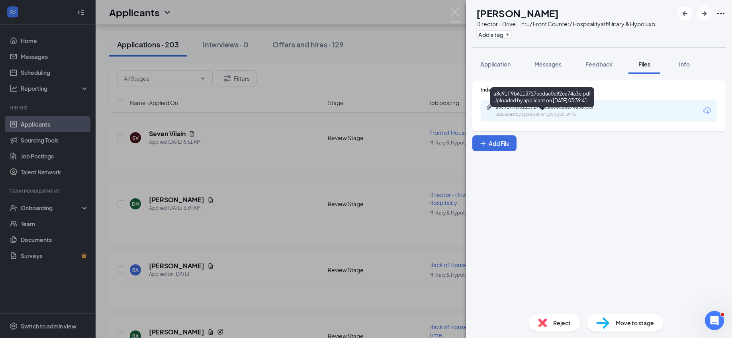
click at [550, 110] on div "a8c91ff9b6113727ecdae0e82ea74a3e.pdf" at bounding box center [551, 107] width 112 height 6
click at [560, 320] on span "Reject" at bounding box center [562, 323] width 18 height 9
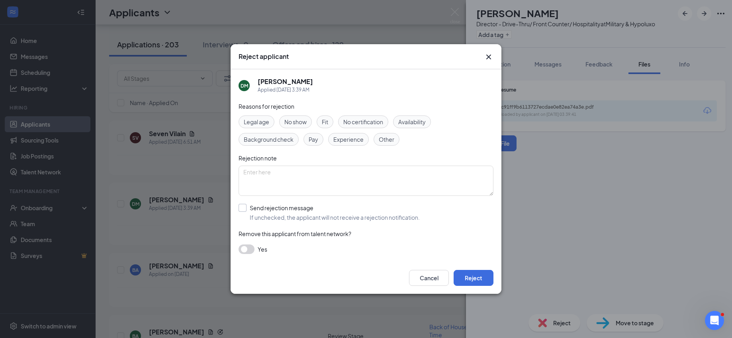
click at [278, 218] on input "Send rejection message If unchecked, the applicant will not receive a rejection…" at bounding box center [329, 213] width 181 height 18
checkbox input "true"
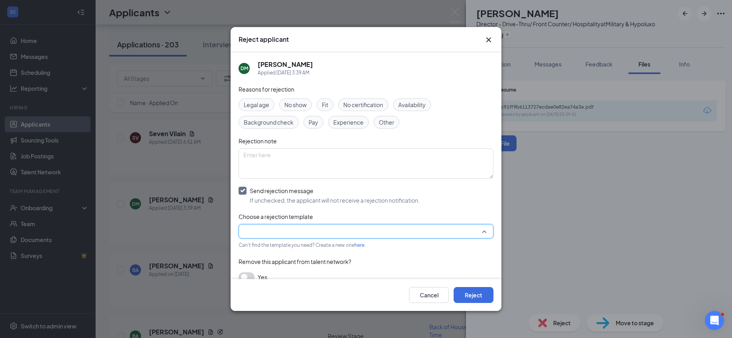
click at [363, 232] on input "search" at bounding box center [363, 232] width 240 height 14
click at [316, 246] on div "Main Rejection Template" at bounding box center [362, 248] width 246 height 13
click at [468, 291] on button "Reject" at bounding box center [474, 295] width 40 height 16
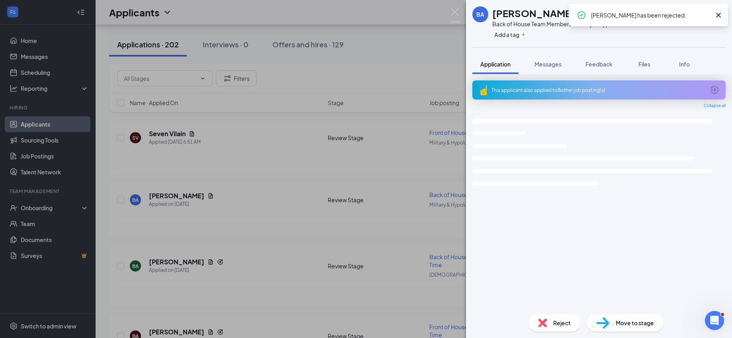
click at [402, 232] on div "BA Bruce Augustin Back of House Team Member at Military & Hypoluxo Add a tag Ap…" at bounding box center [366, 169] width 732 height 338
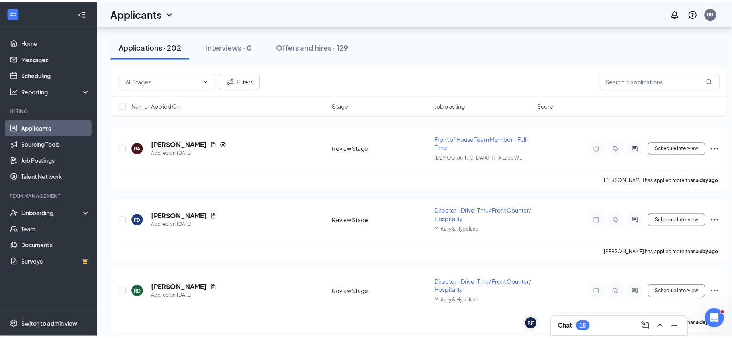
scroll to position [525, 0]
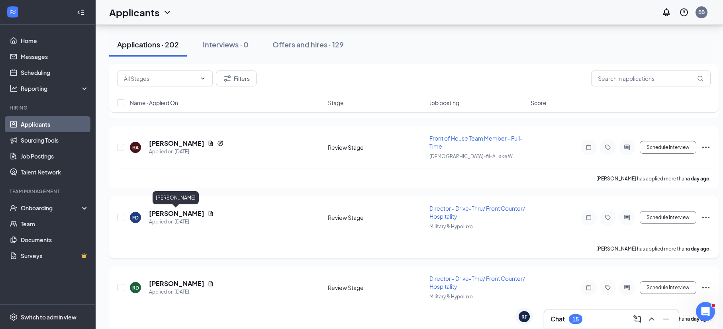
click at [169, 211] on h5 "Fabiola Delacruz" at bounding box center [176, 213] width 55 height 9
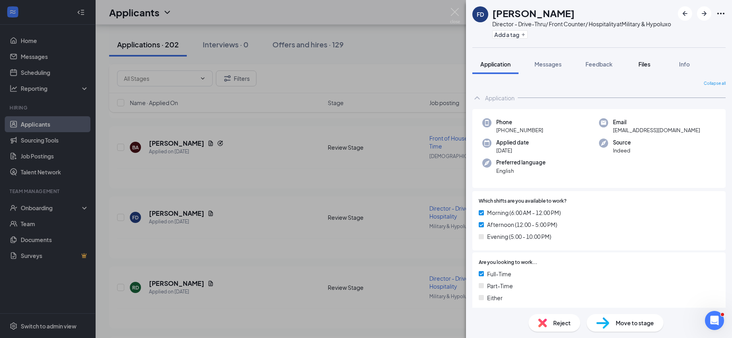
click at [647, 68] on span "Files" at bounding box center [644, 64] width 12 height 7
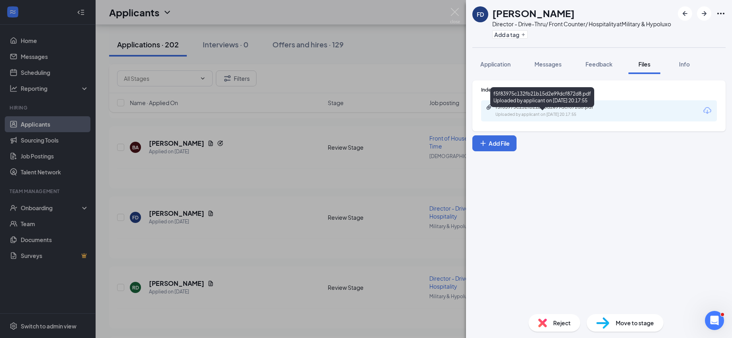
click at [519, 110] on div "f5f83975c132fb21b15d2e99dcf872d8.pdf" at bounding box center [551, 107] width 112 height 6
click at [568, 317] on div "Reject" at bounding box center [554, 323] width 52 height 18
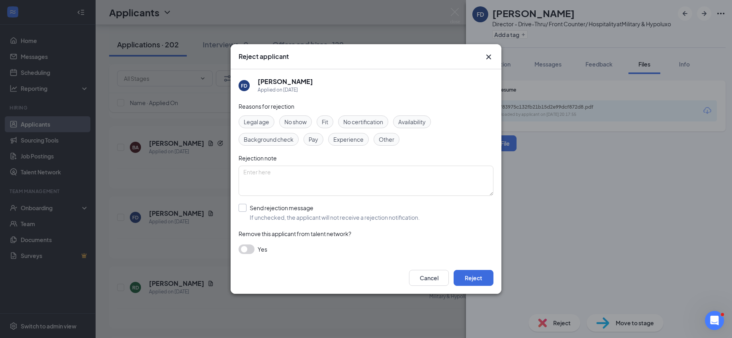
click at [320, 211] on input "Send rejection message If unchecked, the applicant will not receive a rejection…" at bounding box center [329, 213] width 181 height 18
checkbox input "true"
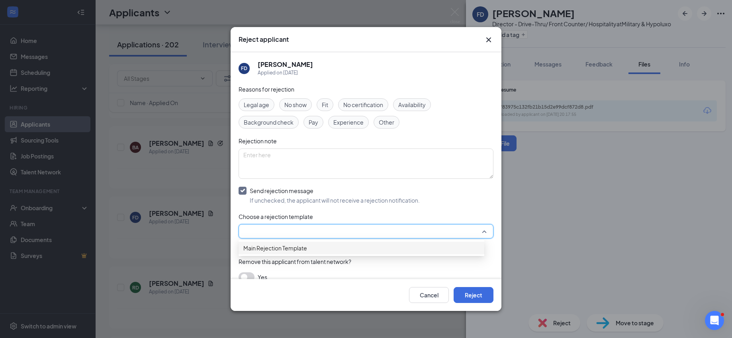
drag, startPoint x: 387, startPoint y: 232, endPoint x: 311, endPoint y: 248, distance: 77.7
click at [311, 248] on div "Main Rejection Template" at bounding box center [362, 248] width 246 height 13
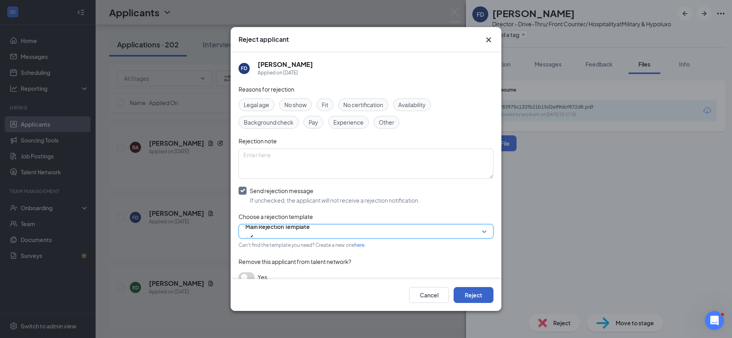
click at [483, 301] on button "Reject" at bounding box center [474, 295] width 40 height 16
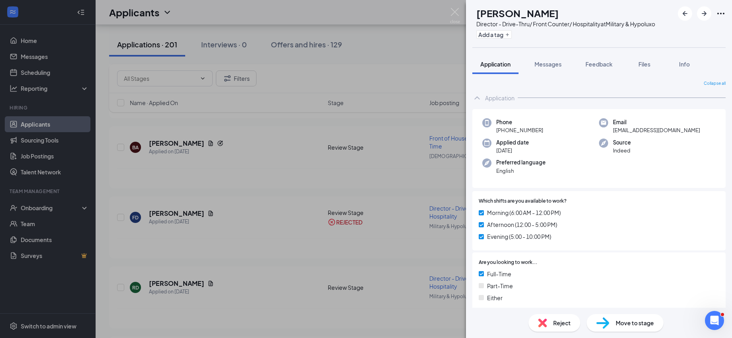
drag, startPoint x: 166, startPoint y: 284, endPoint x: 158, endPoint y: 281, distance: 8.4
click at [158, 281] on div "RD Rosenita Delva Director - Drive-Thru/ Front Counter/ Hospitality at Military…" at bounding box center [366, 169] width 732 height 338
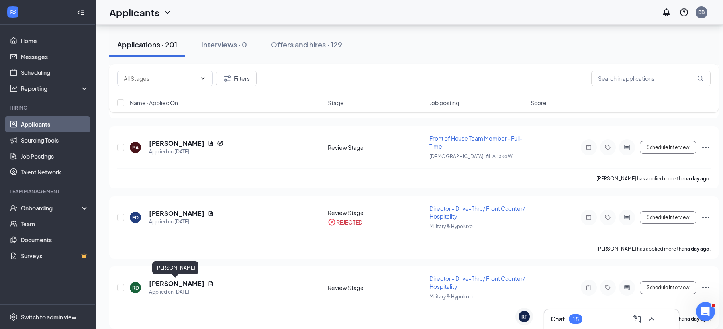
click at [158, 281] on h5 "Rosenita Delva" at bounding box center [176, 283] width 55 height 9
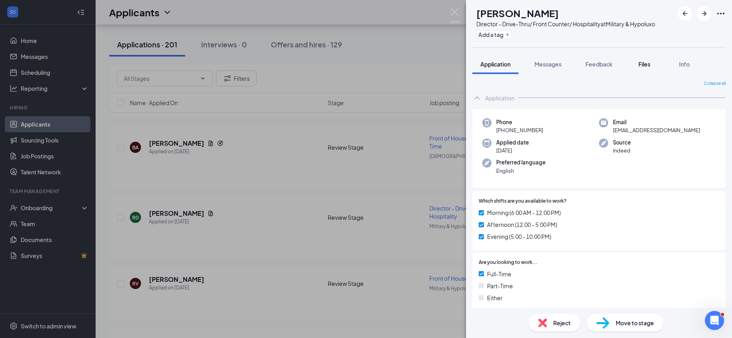
click at [648, 68] on span "Files" at bounding box center [644, 64] width 12 height 7
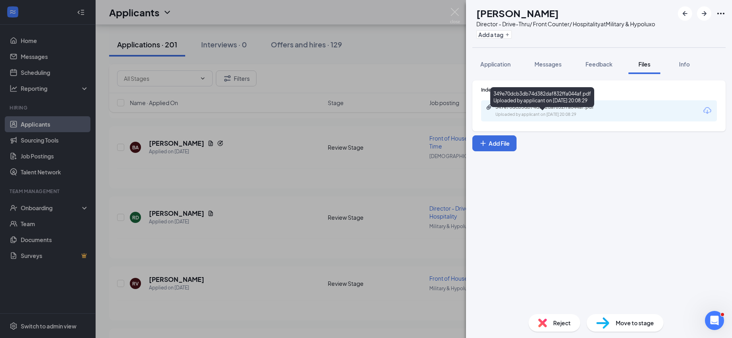
click at [527, 118] on div "349e70dcb3db74d382daf832ffa044af.pdf Uploaded by applicant on Sep 14, 2025 at 2…" at bounding box center [550, 111] width 129 height 14
click at [545, 68] on div "Messages" at bounding box center [547, 64] width 27 height 8
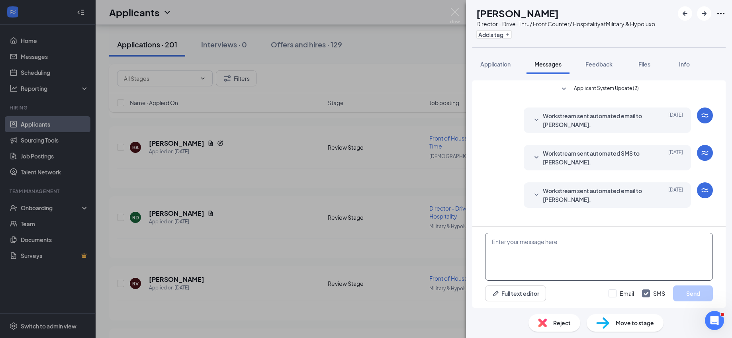
paste textarea "Good evening, Intissar. Why do you want to work in the fast-food industry? Why …"
click at [528, 244] on textarea "Good evening, Intissar. Why do you want to work in the fast-food industry? Why …" at bounding box center [599, 257] width 228 height 48
type textarea "Good evening, Rosenita. Why do you want to work in the fast-food industry? Why …"
click at [696, 294] on button "Send" at bounding box center [693, 294] width 40 height 16
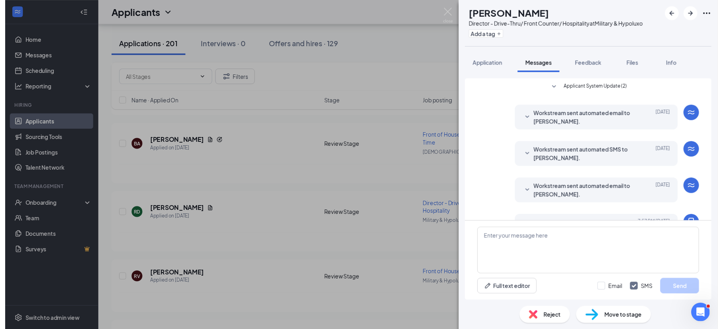
scroll to position [57, 0]
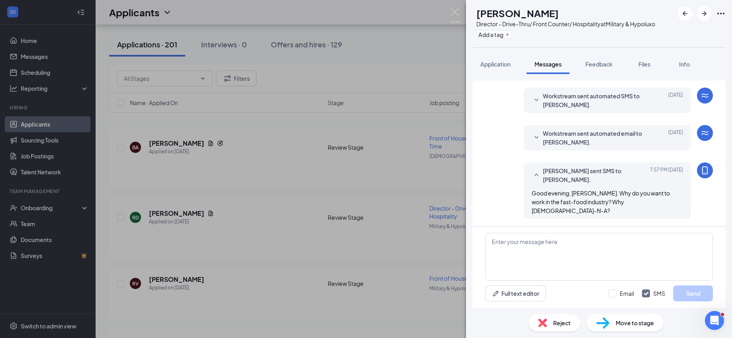
click at [392, 125] on div "RD Rosenita Delva Director - Drive-Thru/ Front Counter/ Hospitality at Military…" at bounding box center [366, 169] width 732 height 338
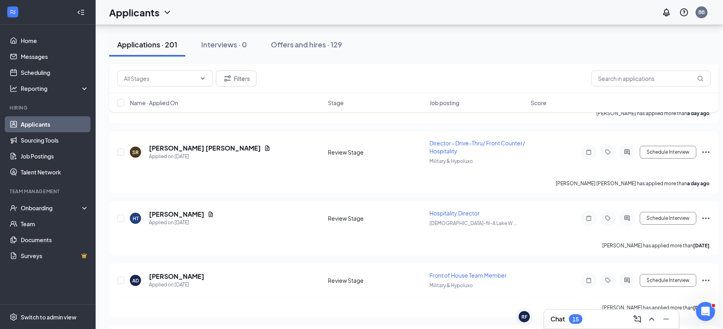
scroll to position [1068, 0]
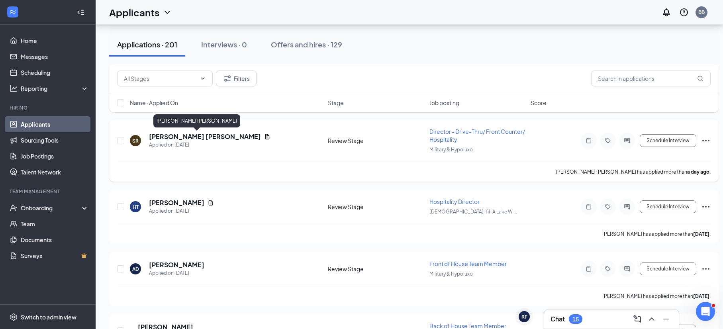
click at [179, 140] on h5 "Sawyer Ruddock" at bounding box center [205, 136] width 112 height 9
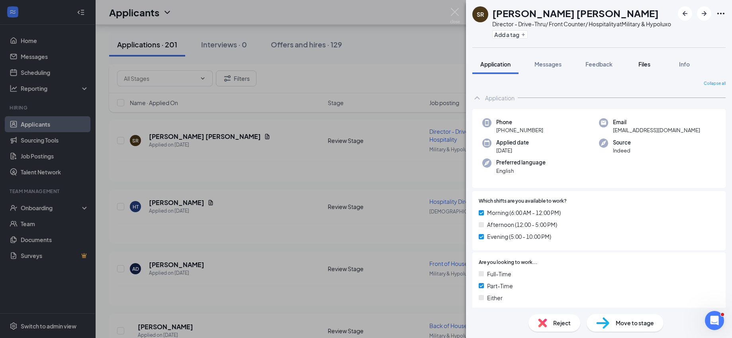
click at [644, 68] on span "Files" at bounding box center [644, 64] width 12 height 7
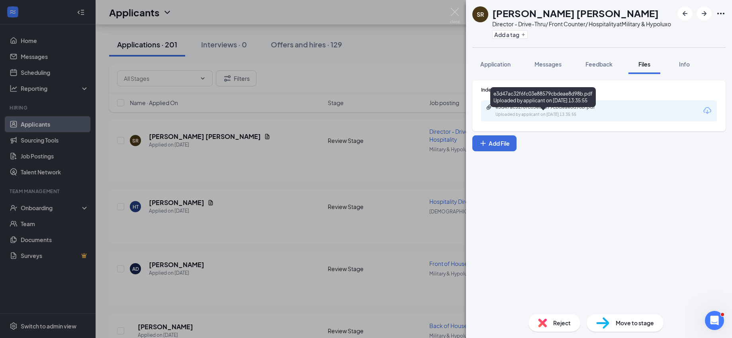
click at [552, 118] on div "Uploaded by applicant on Sep 14, 2025 at 13:35:55" at bounding box center [554, 115] width 119 height 6
click at [571, 327] on div "Reject" at bounding box center [554, 323] width 52 height 18
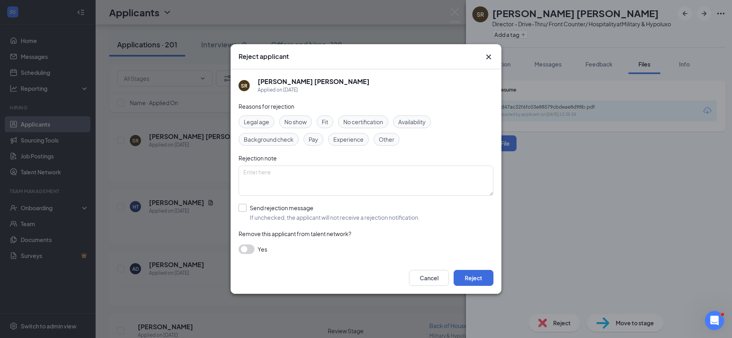
click at [323, 215] on input "Send rejection message If unchecked, the applicant will not receive a rejection…" at bounding box center [329, 213] width 181 height 18
checkbox input "true"
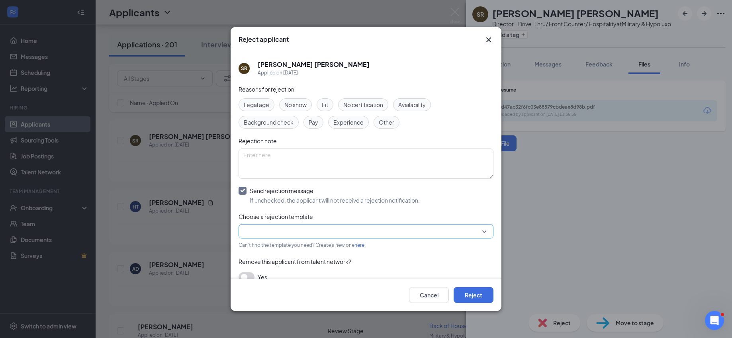
click at [346, 231] on input "search" at bounding box center [363, 232] width 240 height 14
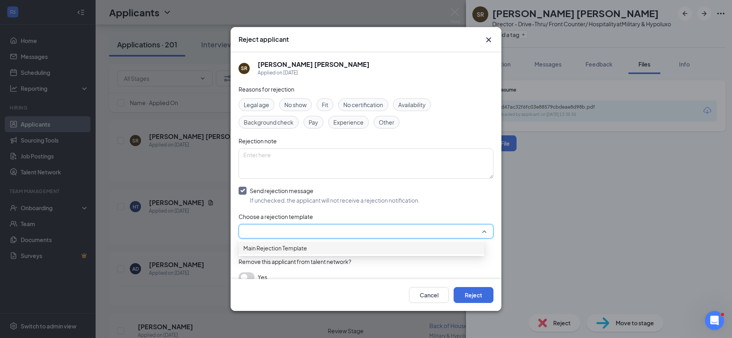
click at [311, 252] on span "Main Rejection Template" at bounding box center [361, 248] width 236 height 9
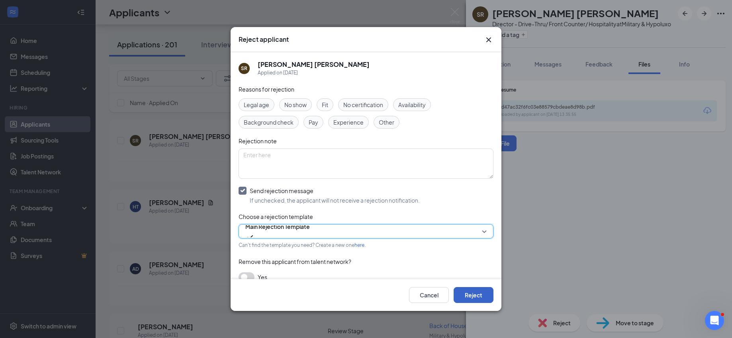
click at [477, 292] on button "Reject" at bounding box center [474, 295] width 40 height 16
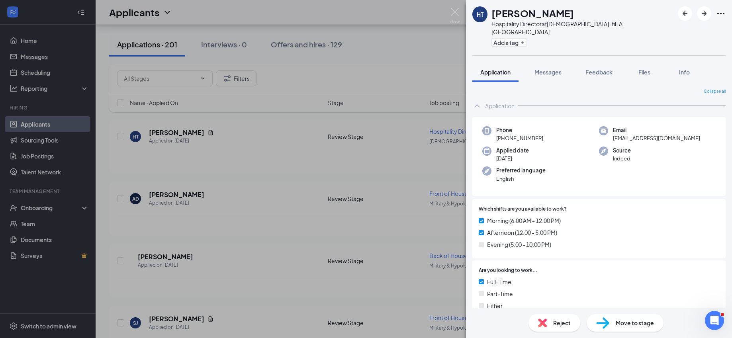
click at [477, 292] on div "Are you looking to work... Full-Time Part-Time Either" at bounding box center [598, 289] width 253 height 59
click at [650, 68] on span "Files" at bounding box center [644, 71] width 12 height 7
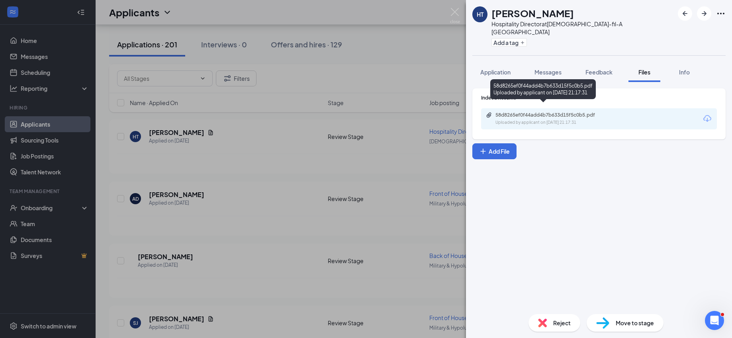
click at [559, 112] on div "58d8265ef0f44add4b7b633d15f5c0b5.pdf" at bounding box center [551, 115] width 112 height 6
click at [556, 321] on span "Reject" at bounding box center [562, 323] width 18 height 9
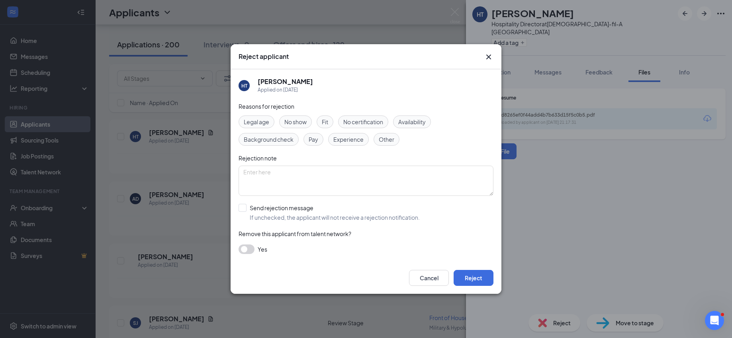
click at [329, 221] on div "Reasons for rejection Legal age No show Fit No certification Availability Backg…" at bounding box center [366, 182] width 255 height 160
click at [324, 213] on input "Send rejection message If unchecked, the applicant will not receive a rejection…" at bounding box center [329, 213] width 181 height 18
checkbox input "true"
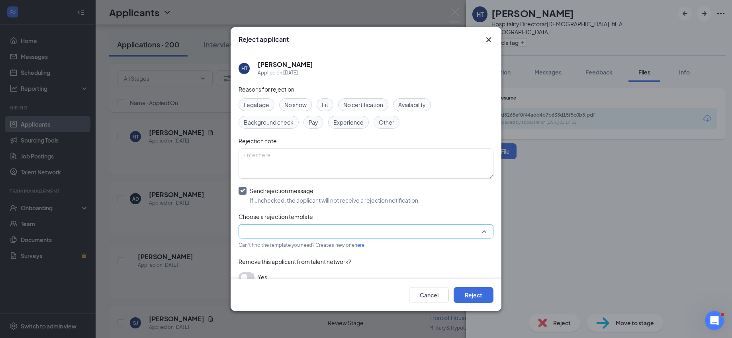
click at [366, 232] on input "search" at bounding box center [363, 232] width 240 height 14
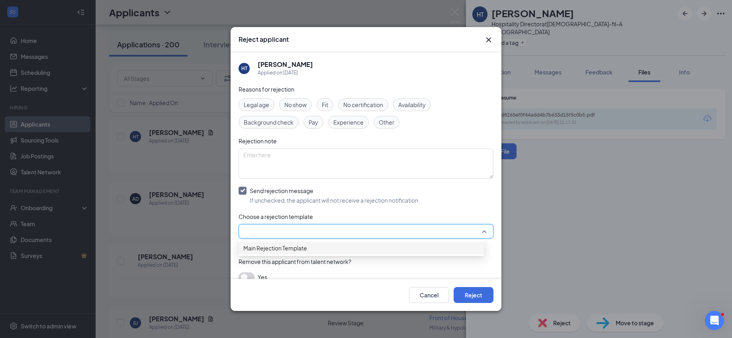
click at [322, 254] on div "Main Rejection Template" at bounding box center [362, 248] width 246 height 13
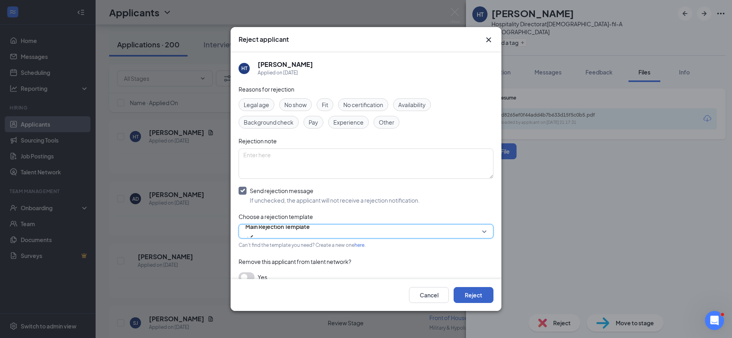
click at [472, 292] on button "Reject" at bounding box center [474, 295] width 40 height 16
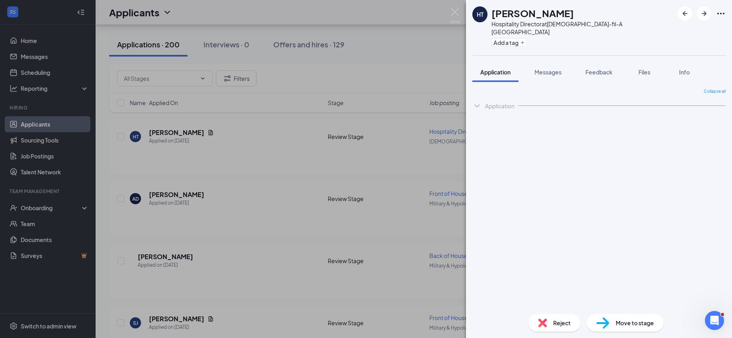
click at [300, 228] on div "HT HUGO TENORIO Hospitality Director at Chick-fil-A Lake Worth South Add a tag …" at bounding box center [366, 169] width 732 height 338
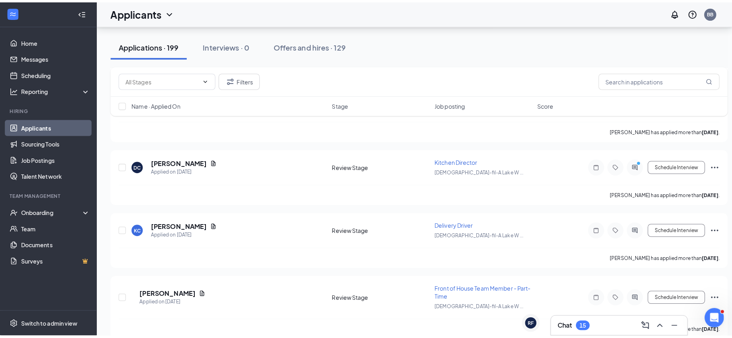
scroll to position [2159, 0]
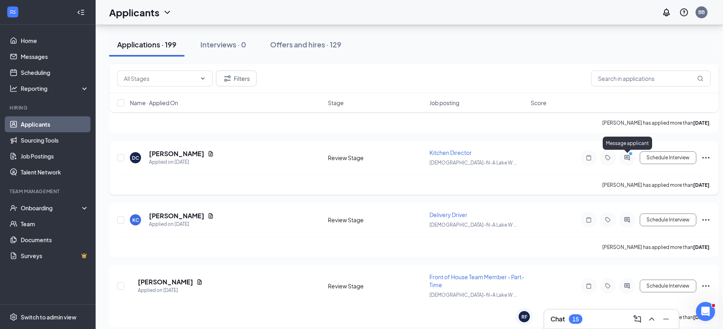
click at [627, 158] on icon "ActiveChat" at bounding box center [627, 158] width 10 height 6
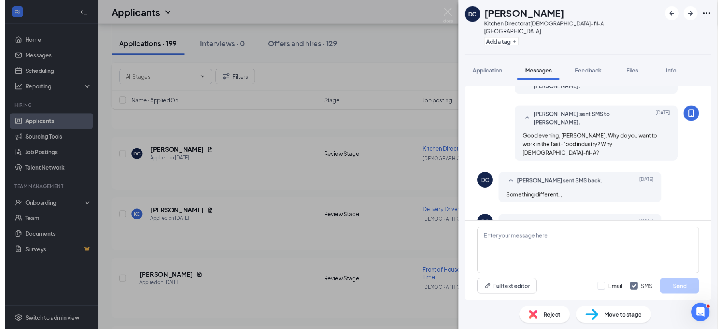
scroll to position [135, 0]
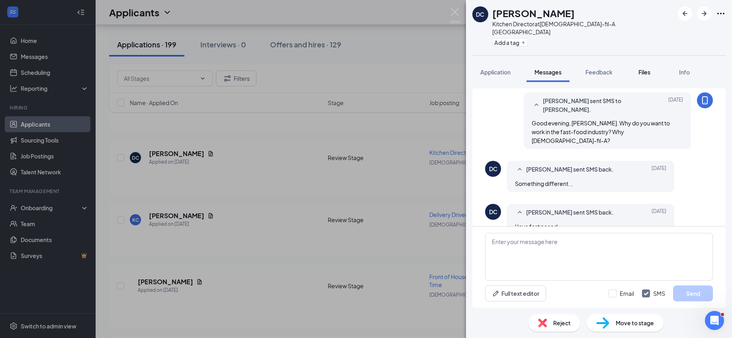
click at [651, 68] on div "Files" at bounding box center [644, 72] width 16 height 8
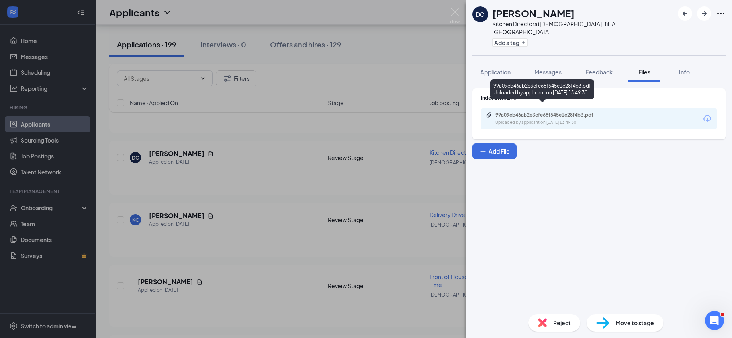
click at [545, 112] on div "99a09eb46ab2e3cfe68f545e1e28f4b3.pdf" at bounding box center [551, 115] width 112 height 6
click at [573, 326] on div "Reject" at bounding box center [554, 323] width 52 height 18
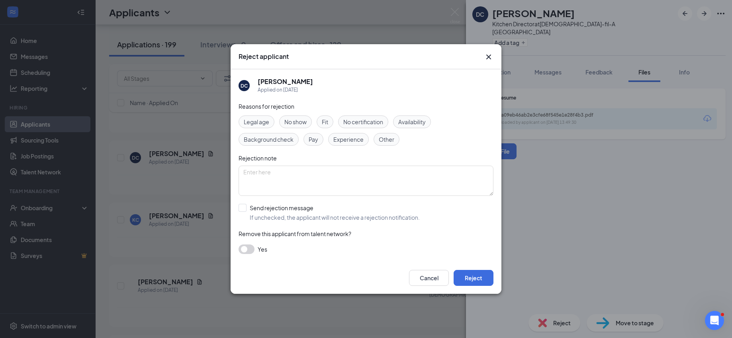
click at [570, 326] on div "Reject applicant DC DANIEL CAMPBELL Applied on Sep 12 Reasons for rejection Leg…" at bounding box center [366, 169] width 732 height 338
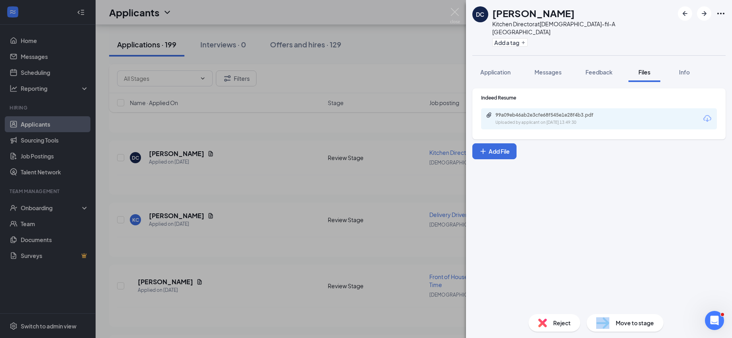
click at [570, 326] on div "Reject" at bounding box center [554, 323] width 52 height 18
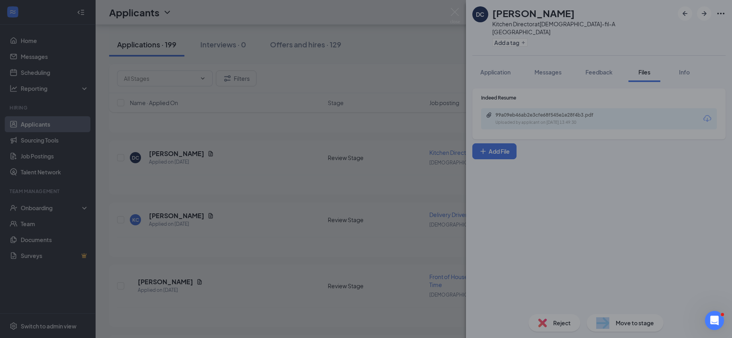
click at [570, 326] on div "Reject applicant DC DANIEL CAMPBELL Applied on Sep 12 Reasons for rejection Leg…" at bounding box center [366, 169] width 732 height 338
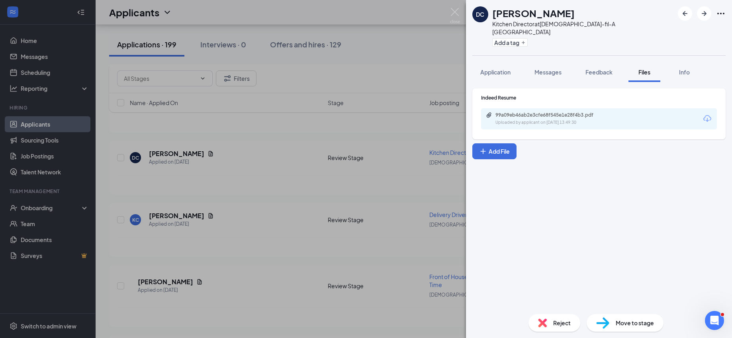
click at [570, 326] on div "Reject" at bounding box center [554, 323] width 52 height 18
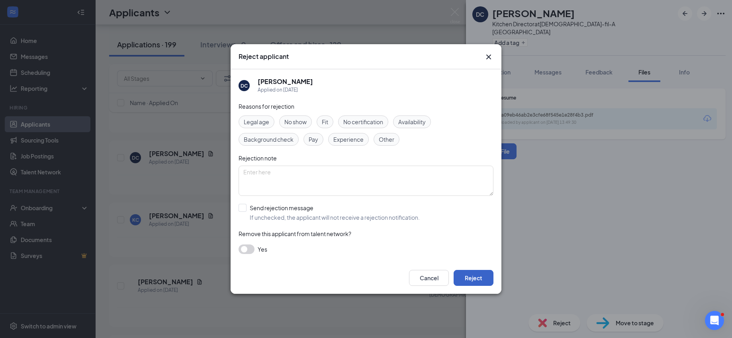
click at [480, 284] on button "Reject" at bounding box center [474, 278] width 40 height 16
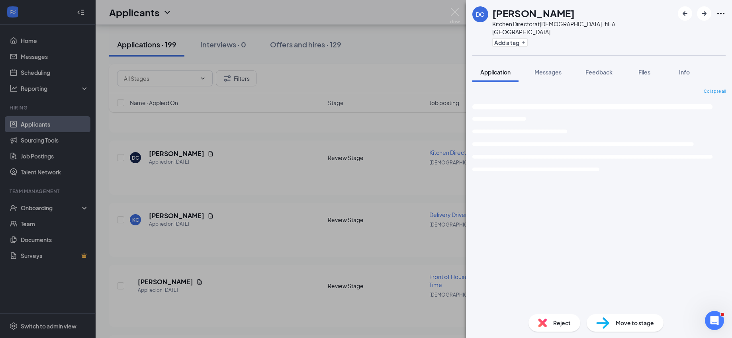
click at [204, 186] on div "DC DANIEL CAMPBELL Kitchen Director at Chick-fil-A Lake Worth South Add a tag A…" at bounding box center [366, 169] width 732 height 338
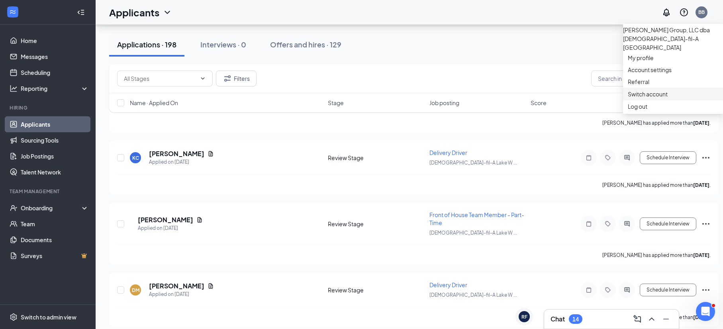
click at [654, 98] on link "Switch account" at bounding box center [648, 93] width 40 height 7
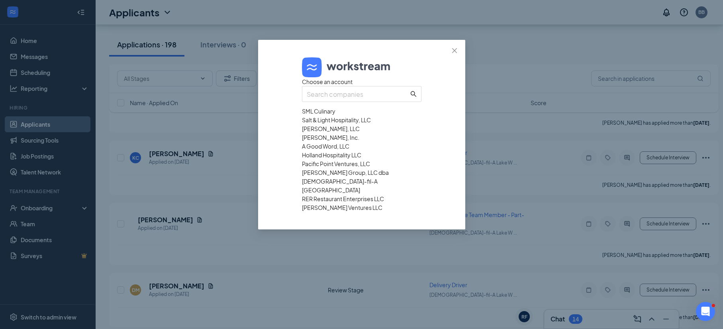
click at [335, 212] on div "Hodges Ventures LLC" at bounding box center [361, 207] width 119 height 9
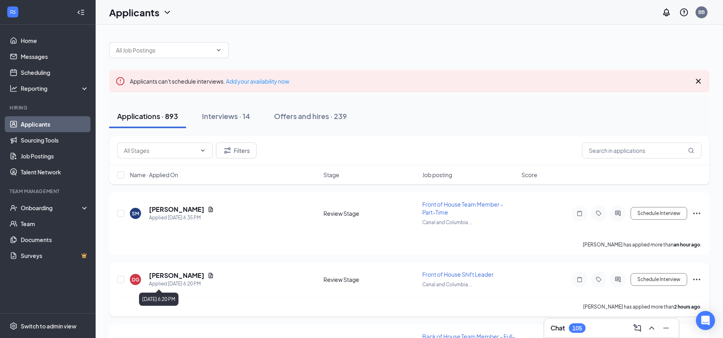
click at [178, 280] on div "Applied [DATE] 6:20 PM" at bounding box center [181, 284] width 65 height 8
click at [177, 274] on h5 "[PERSON_NAME]" at bounding box center [176, 275] width 55 height 9
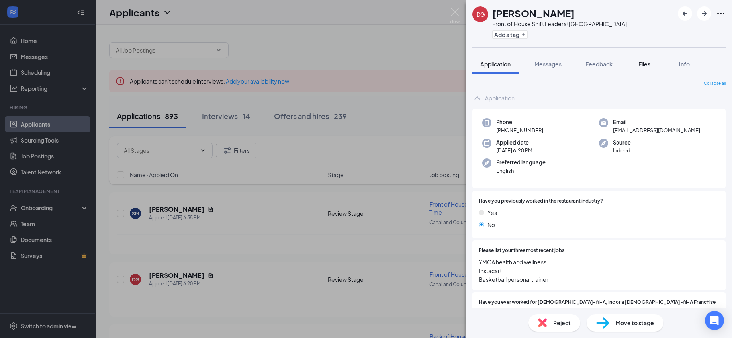
click at [645, 62] on span "Files" at bounding box center [644, 64] width 12 height 7
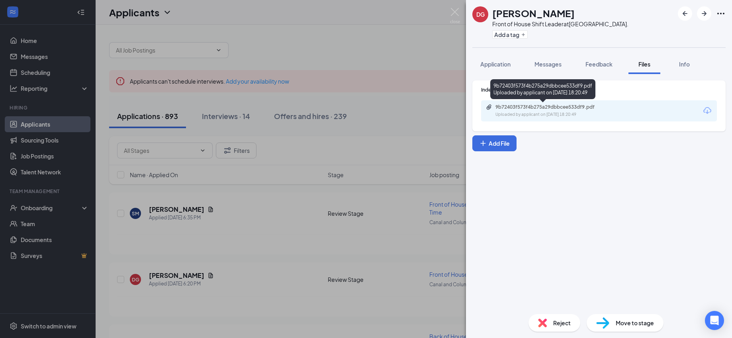
click at [537, 112] on div "Uploaded by applicant on [DATE] 18:20:49" at bounding box center [554, 115] width 119 height 6
click at [566, 322] on span "Reject" at bounding box center [562, 323] width 18 height 9
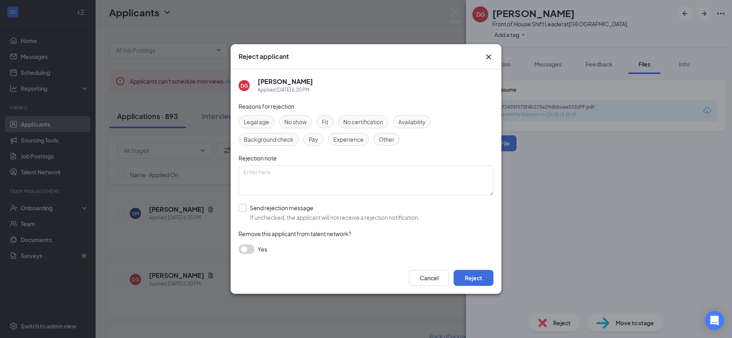
click at [327, 217] on input "Send rejection message If unchecked, the applicant will not receive a rejection…" at bounding box center [329, 213] width 181 height 18
checkbox input "true"
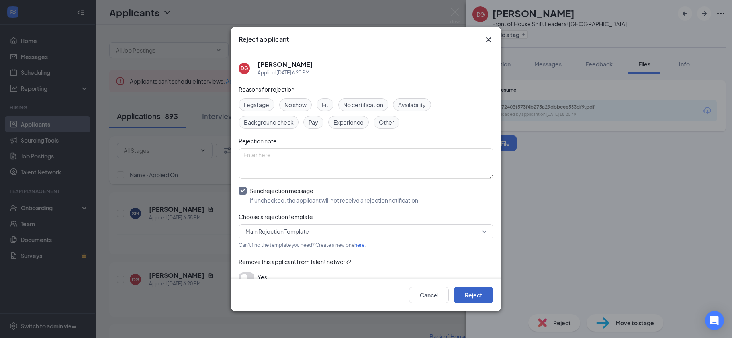
click at [477, 297] on button "Reject" at bounding box center [474, 295] width 40 height 16
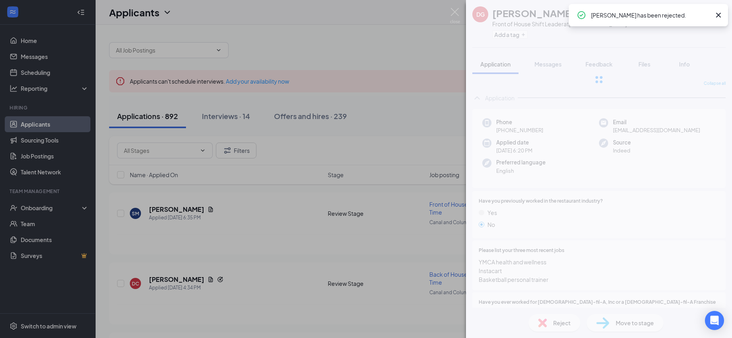
click at [398, 253] on div "DG [PERSON_NAME] Front of House Shift Leader at [GEOGRAPHIC_DATA]. Add a tag Ap…" at bounding box center [366, 169] width 732 height 338
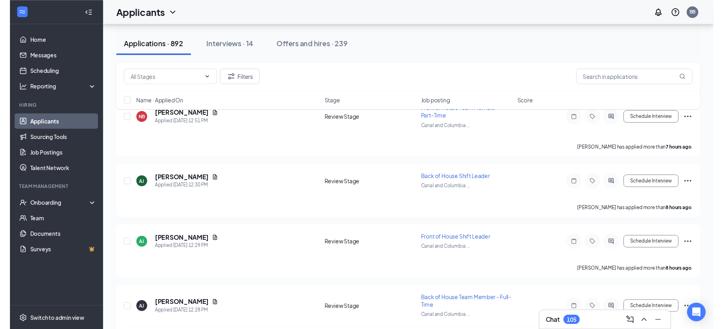
scroll to position [976, 0]
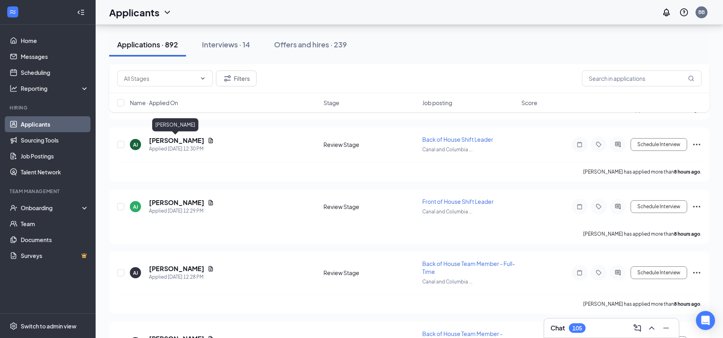
click at [178, 134] on div "[PERSON_NAME]" at bounding box center [175, 126] width 46 height 16
click at [175, 141] on h5 "[PERSON_NAME]" at bounding box center [176, 140] width 55 height 9
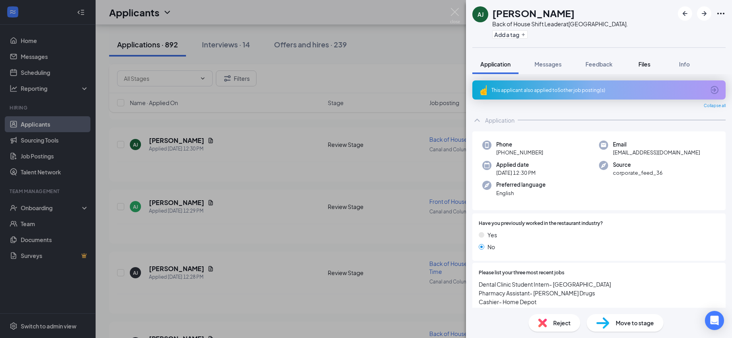
click at [645, 65] on span "Files" at bounding box center [644, 64] width 12 height 7
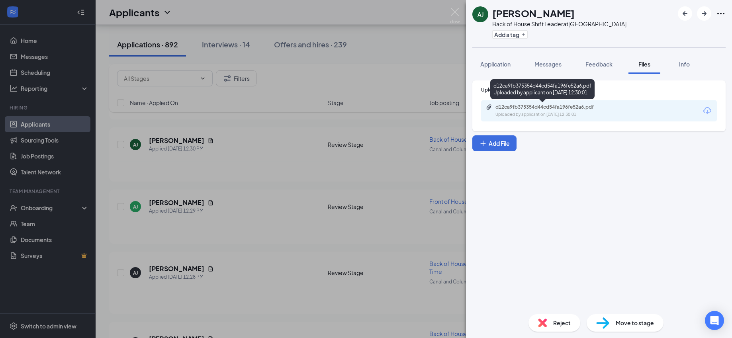
click at [553, 104] on div "d12ca9fb375354d44cd54fa196fe52a6.pdf" at bounding box center [551, 107] width 112 height 6
click at [559, 327] on span "Reject" at bounding box center [562, 323] width 18 height 9
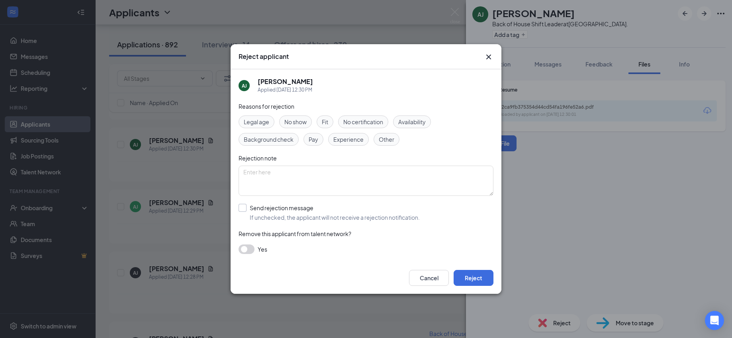
click at [342, 211] on input "Send rejection message If unchecked, the applicant will not receive a rejection…" at bounding box center [329, 213] width 181 height 18
checkbox input "true"
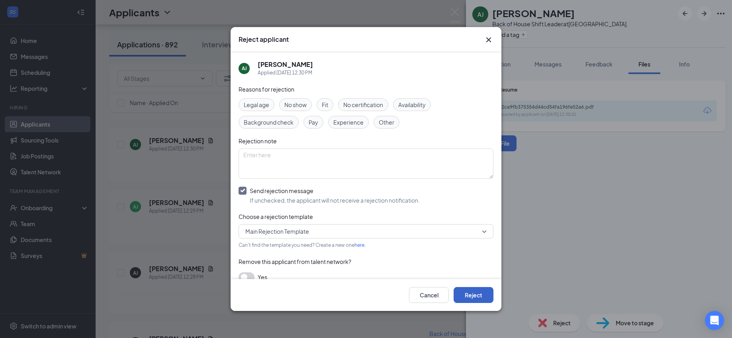
click at [473, 293] on button "Reject" at bounding box center [474, 295] width 40 height 16
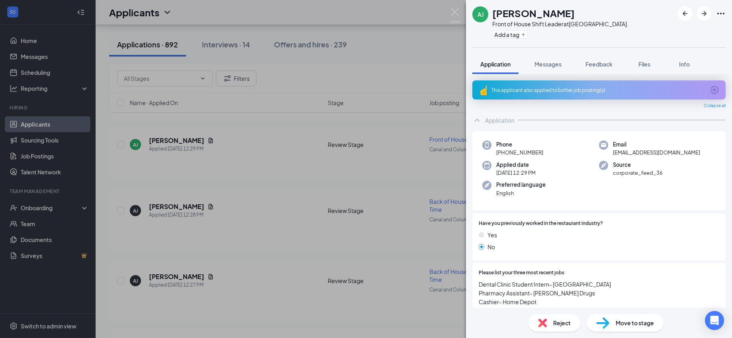
click at [564, 324] on span "Reject" at bounding box center [562, 323] width 18 height 9
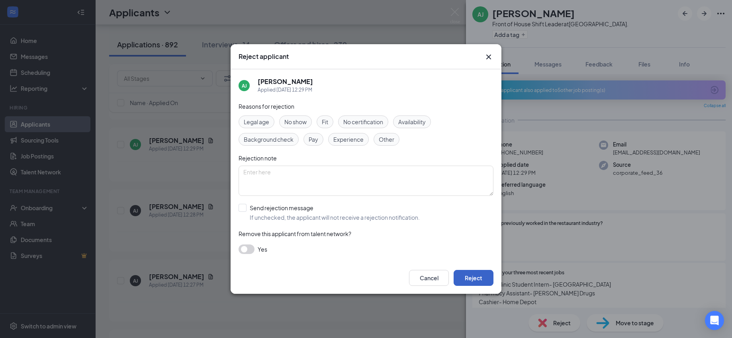
click at [478, 278] on button "Reject" at bounding box center [474, 278] width 40 height 16
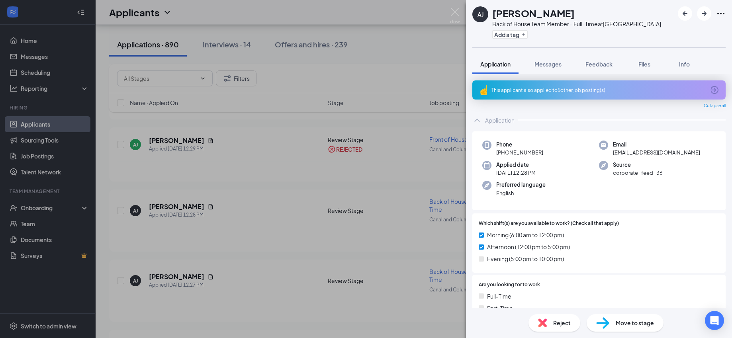
click at [243, 253] on div "[PERSON_NAME] Back of House Team Member - Full-Time at [GEOGRAPHIC_DATA]. Add a…" at bounding box center [366, 169] width 732 height 338
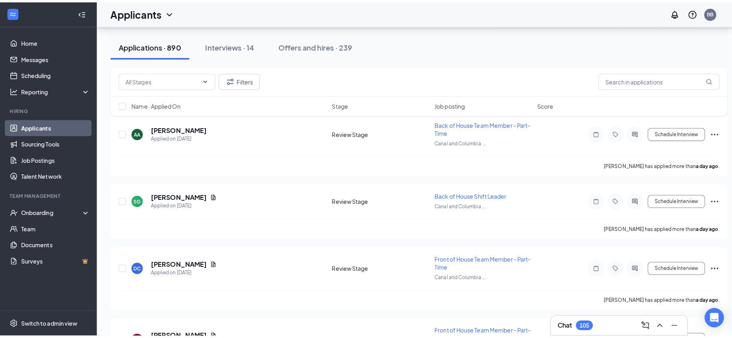
scroll to position [3176, 0]
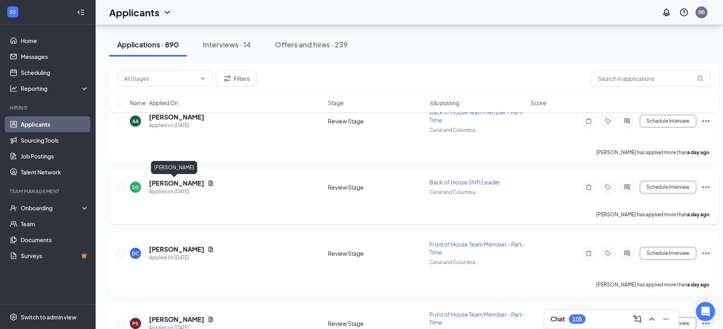
click at [168, 181] on h5 "[PERSON_NAME]" at bounding box center [176, 183] width 55 height 9
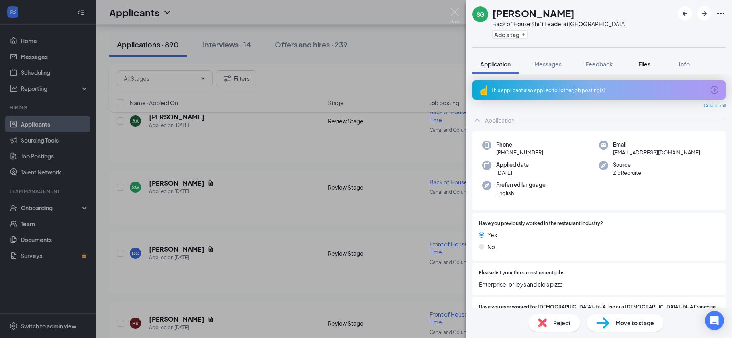
click at [641, 65] on span "Files" at bounding box center [644, 64] width 12 height 7
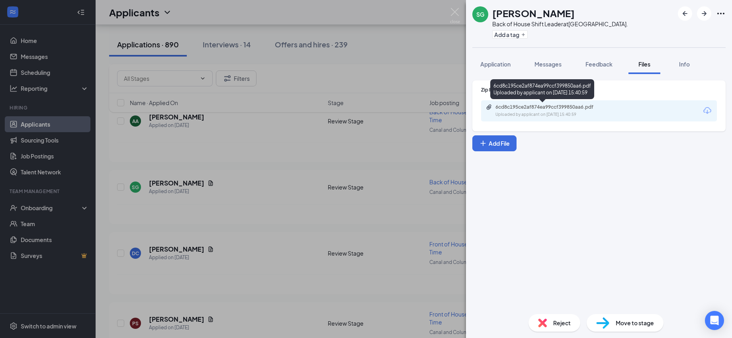
click at [532, 111] on div "6cd8c195ce2af874ea99ccf399850aa6.pdf Uploaded by applicant on [DATE] 15:40:59" at bounding box center [550, 111] width 129 height 14
click at [561, 319] on span "Reject" at bounding box center [562, 323] width 18 height 9
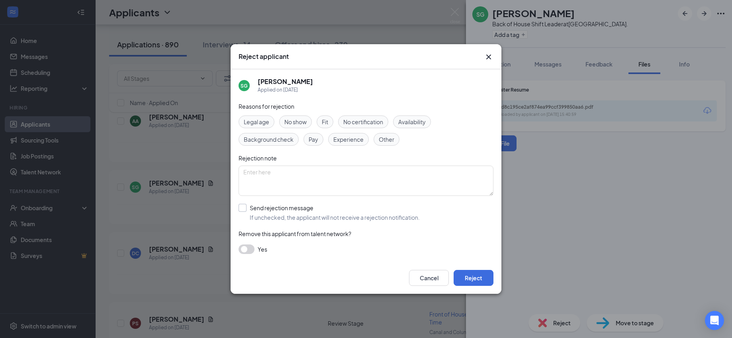
click at [306, 217] on input "Send rejection message If unchecked, the applicant will not receive a rejection…" at bounding box center [329, 213] width 181 height 18
checkbox input "true"
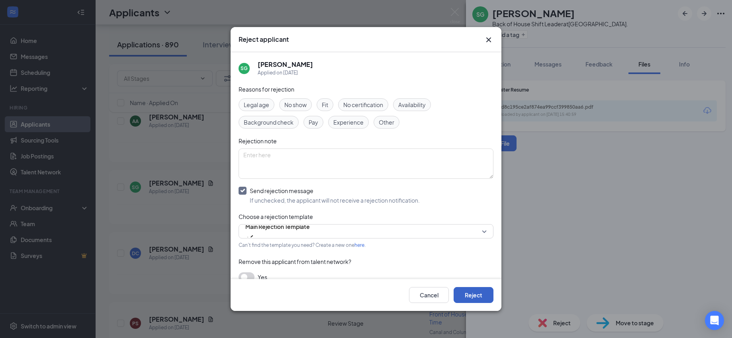
click at [466, 291] on button "Reject" at bounding box center [474, 295] width 40 height 16
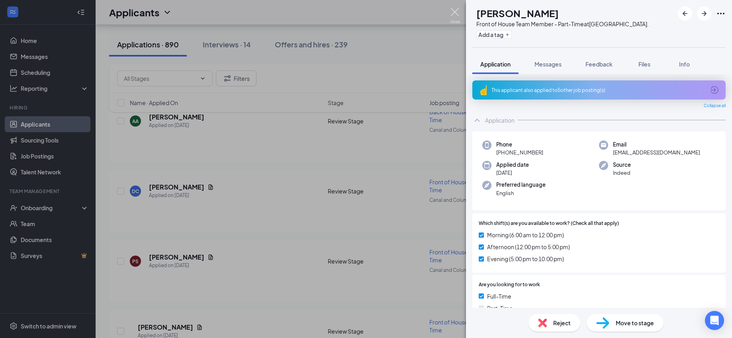
click at [454, 16] on img at bounding box center [455, 16] width 10 height 16
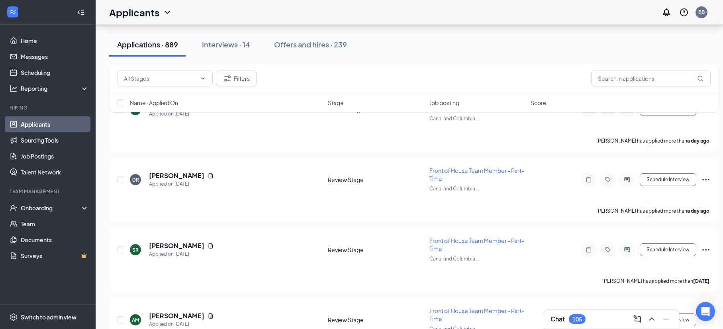
scroll to position [3917, 0]
